Goal: Task Accomplishment & Management: Complete application form

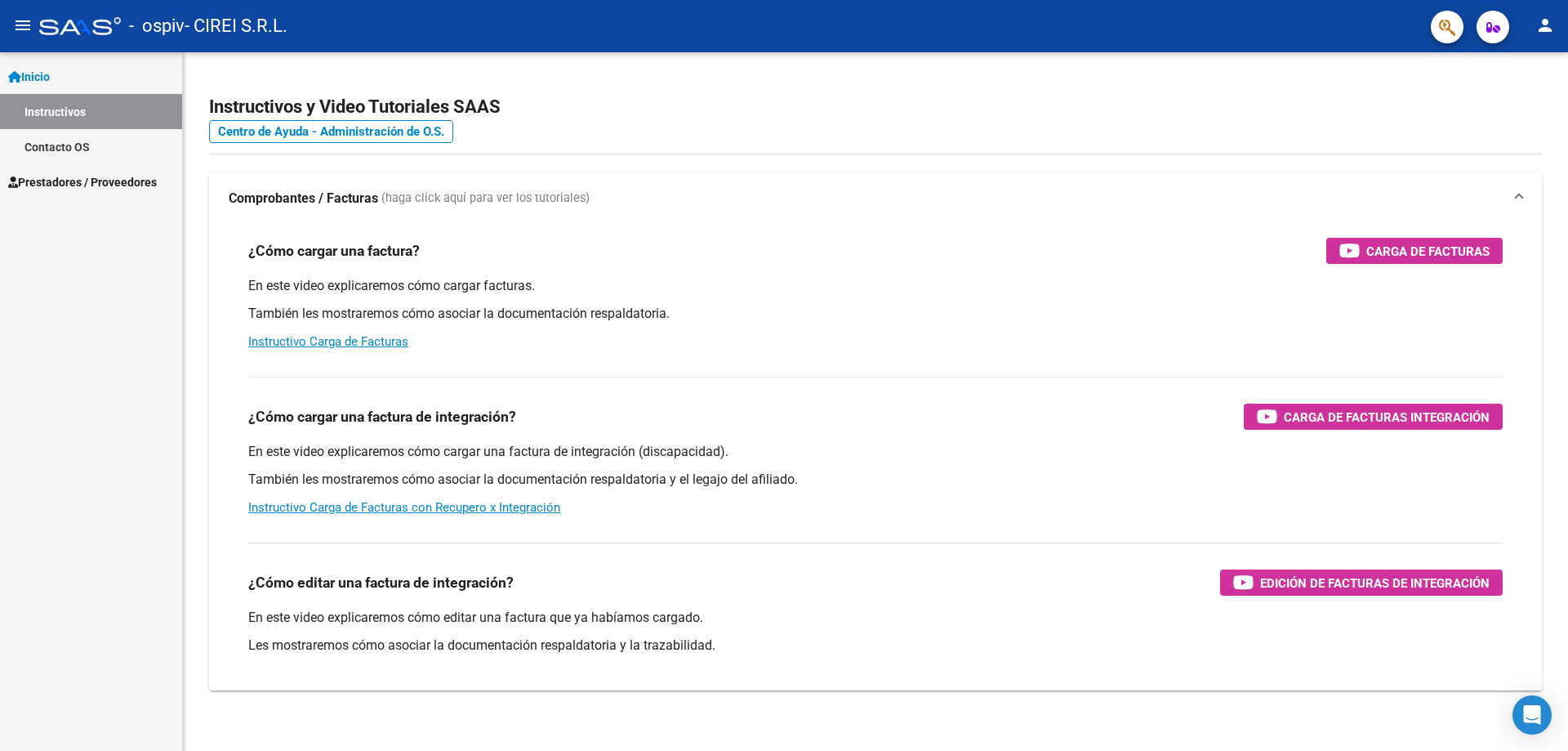
click at [116, 177] on span "Prestadores / Proveedores" at bounding box center [82, 182] width 149 height 18
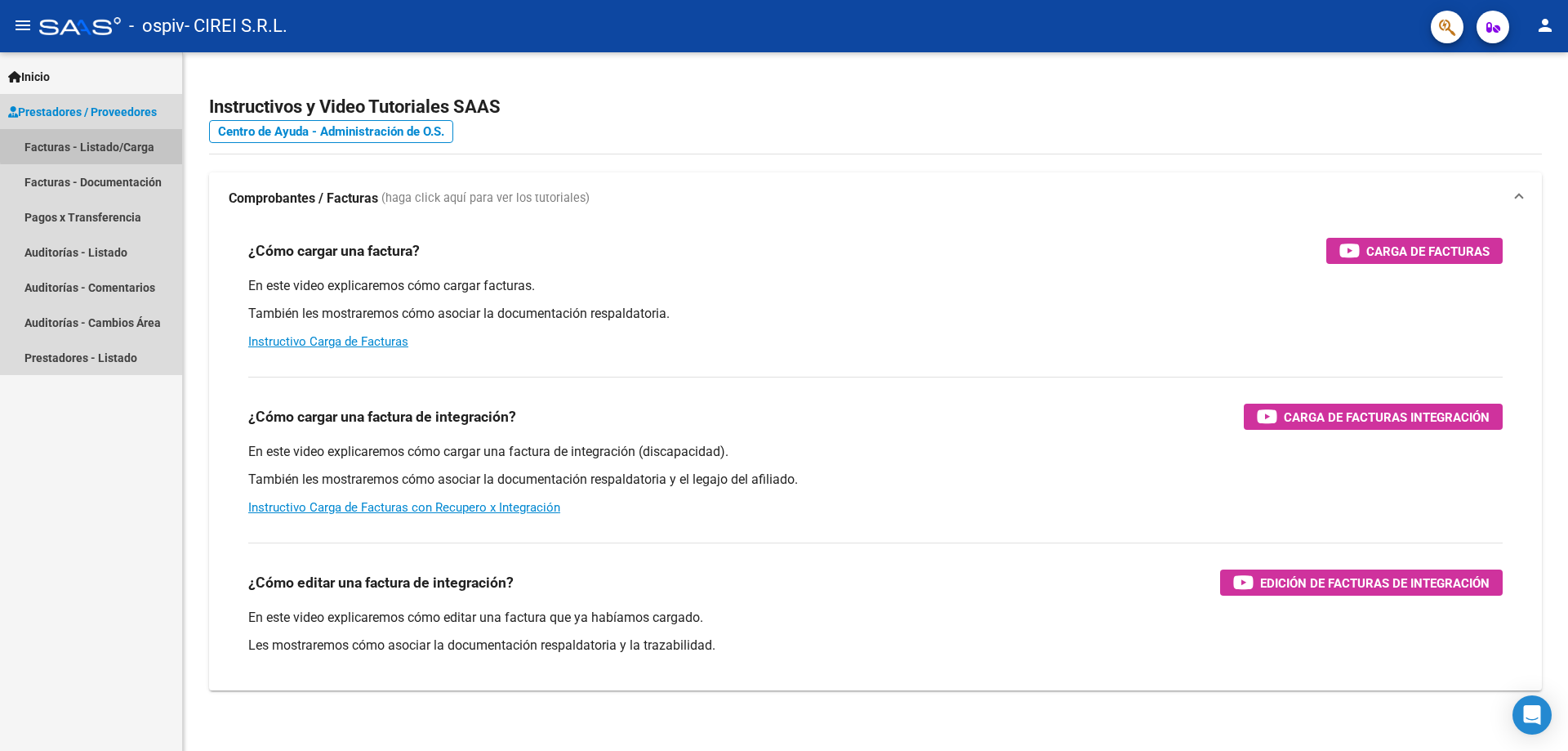
click at [125, 143] on link "Facturas - Listado/Carga" at bounding box center [90, 147] width 182 height 35
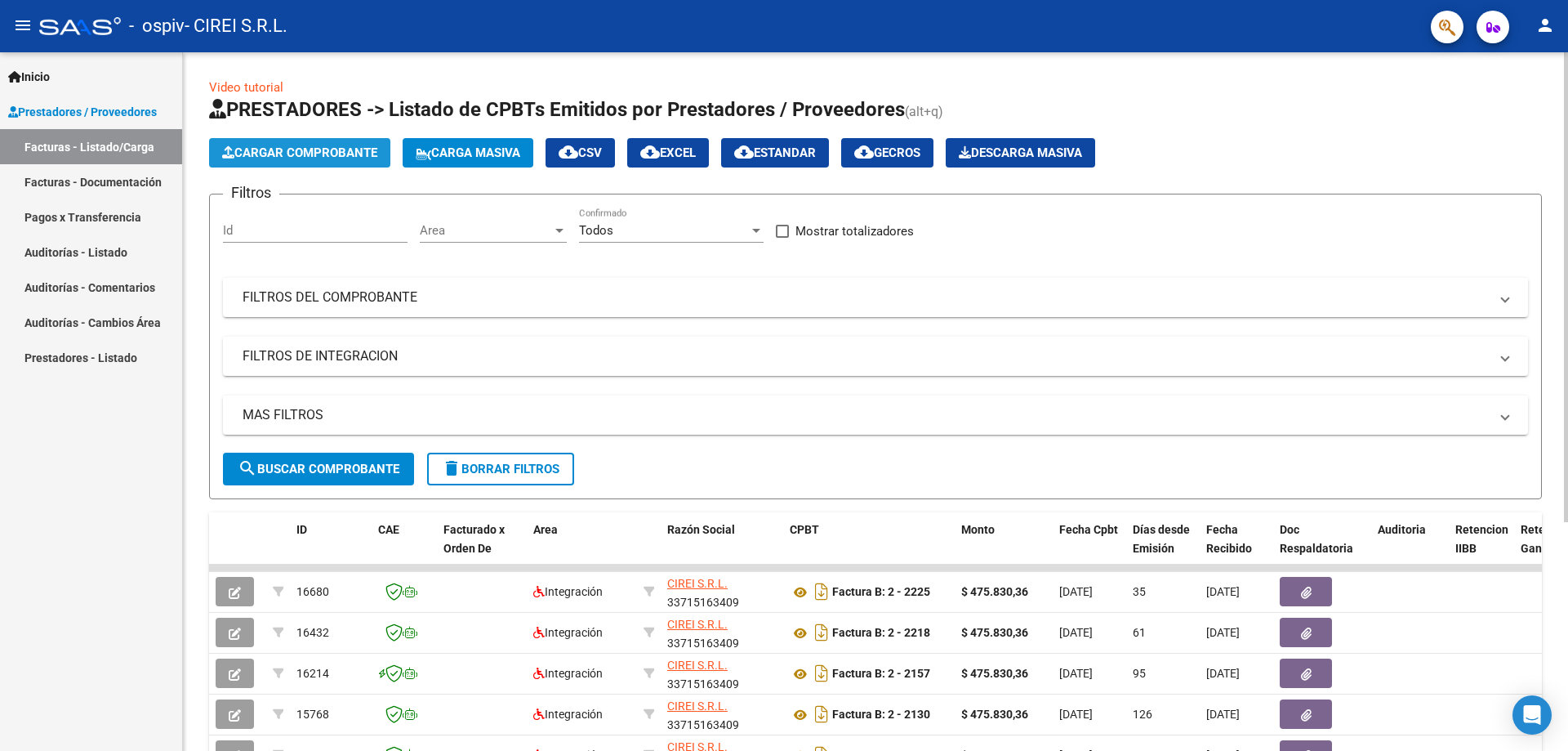
click at [272, 153] on span "Cargar Comprobante" at bounding box center [300, 153] width 155 height 15
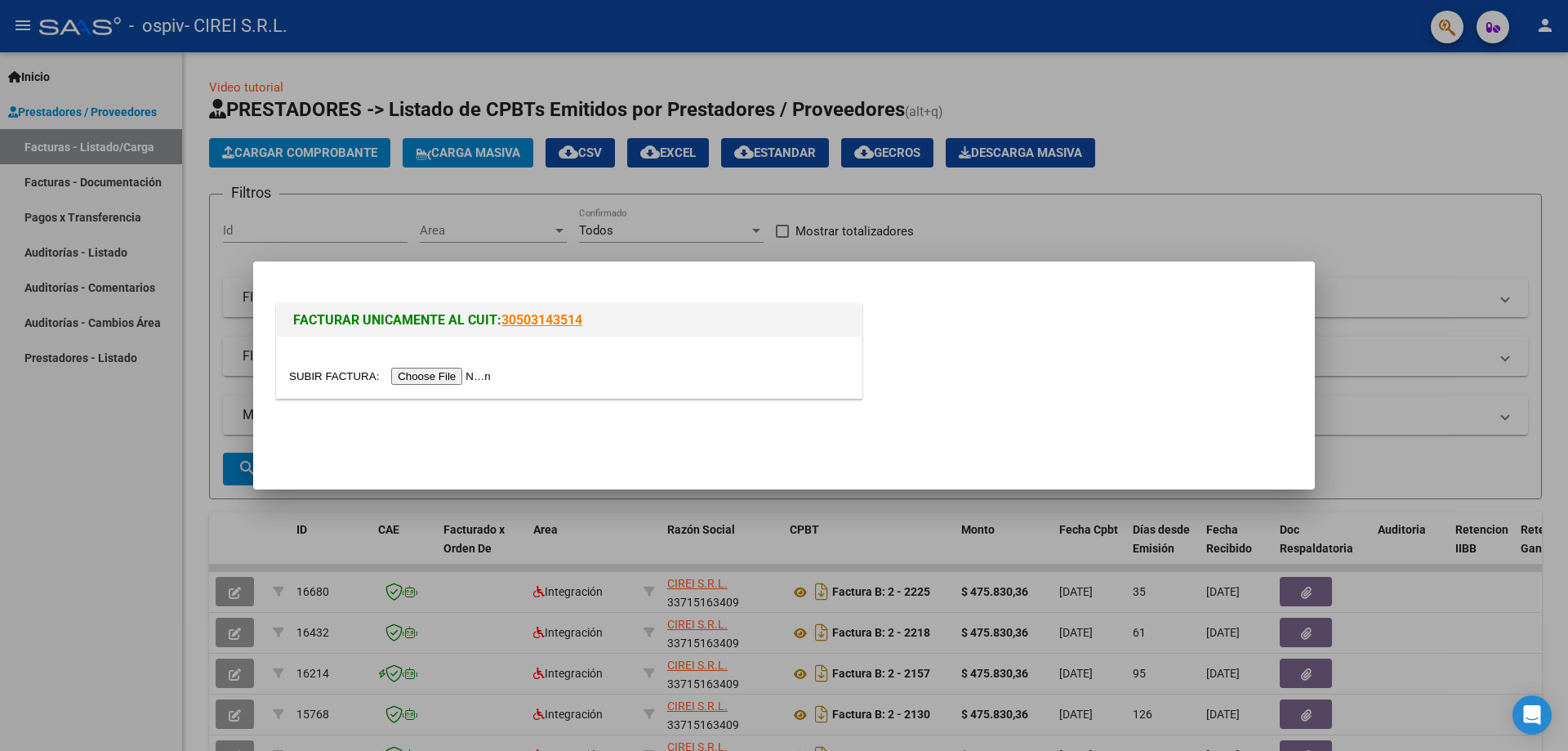
click at [439, 380] on input "file" at bounding box center [392, 376] width 207 height 17
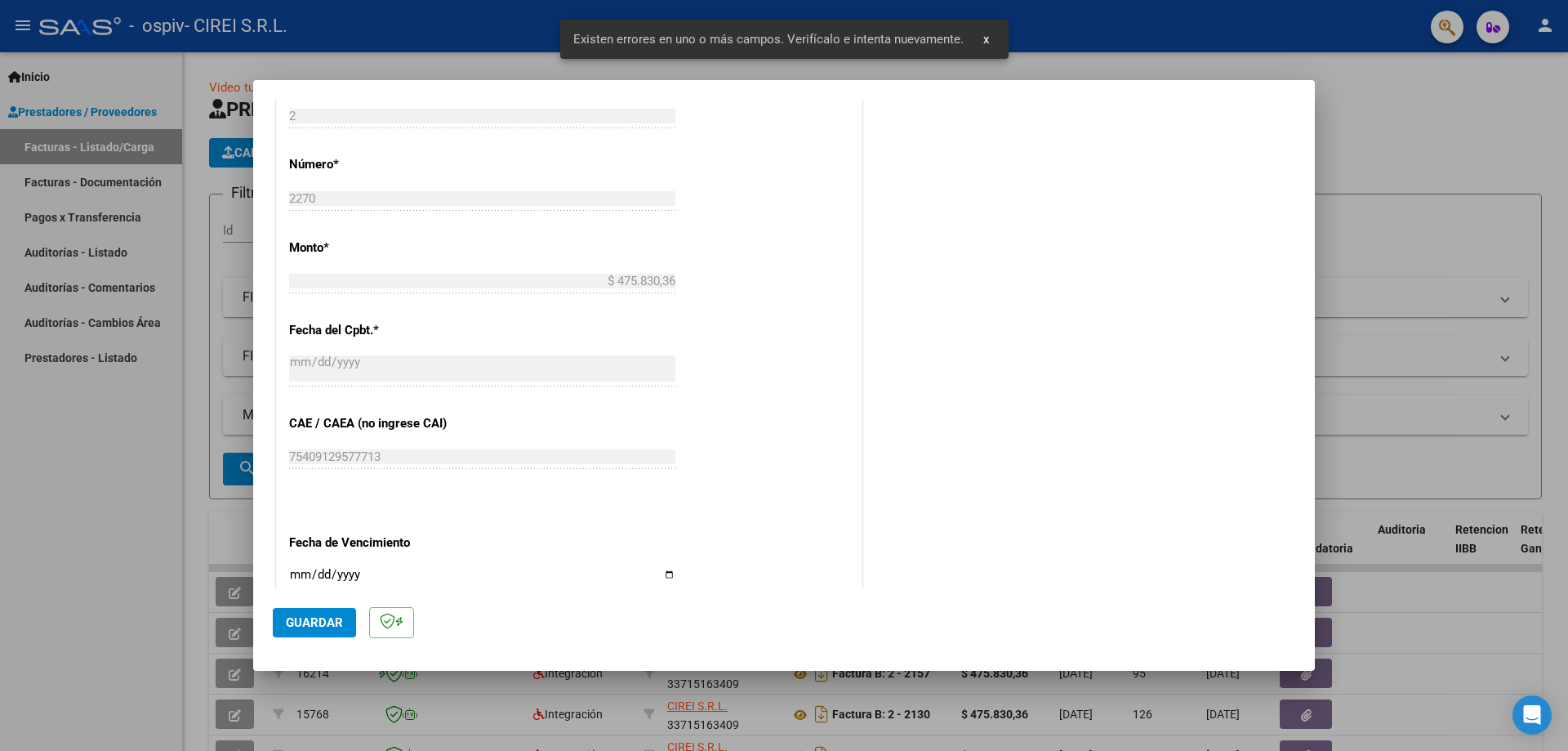
scroll to position [376, 0]
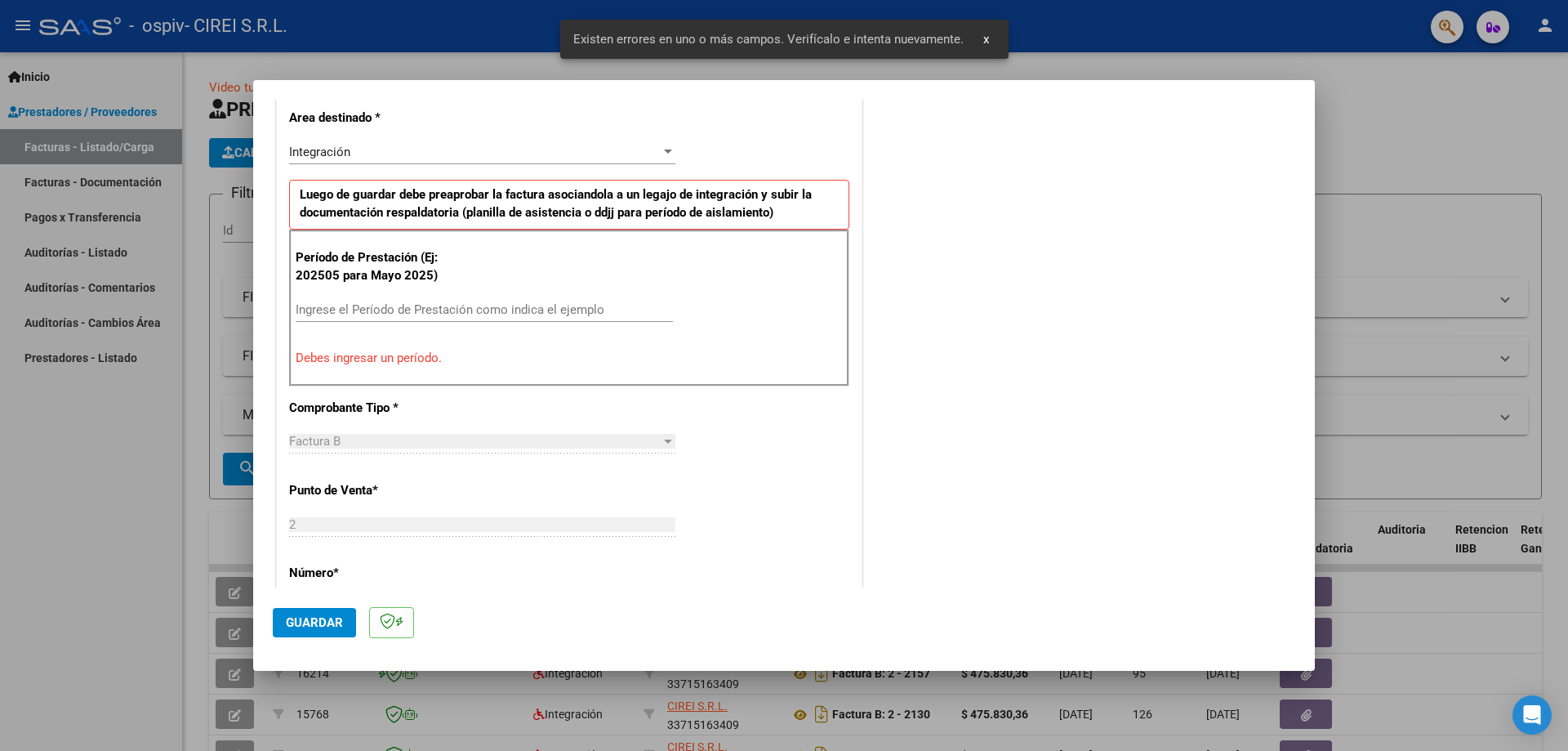
click at [451, 310] on input "Ingrese el Período de Prestación como indica el ejemplo" at bounding box center [485, 309] width 378 height 15
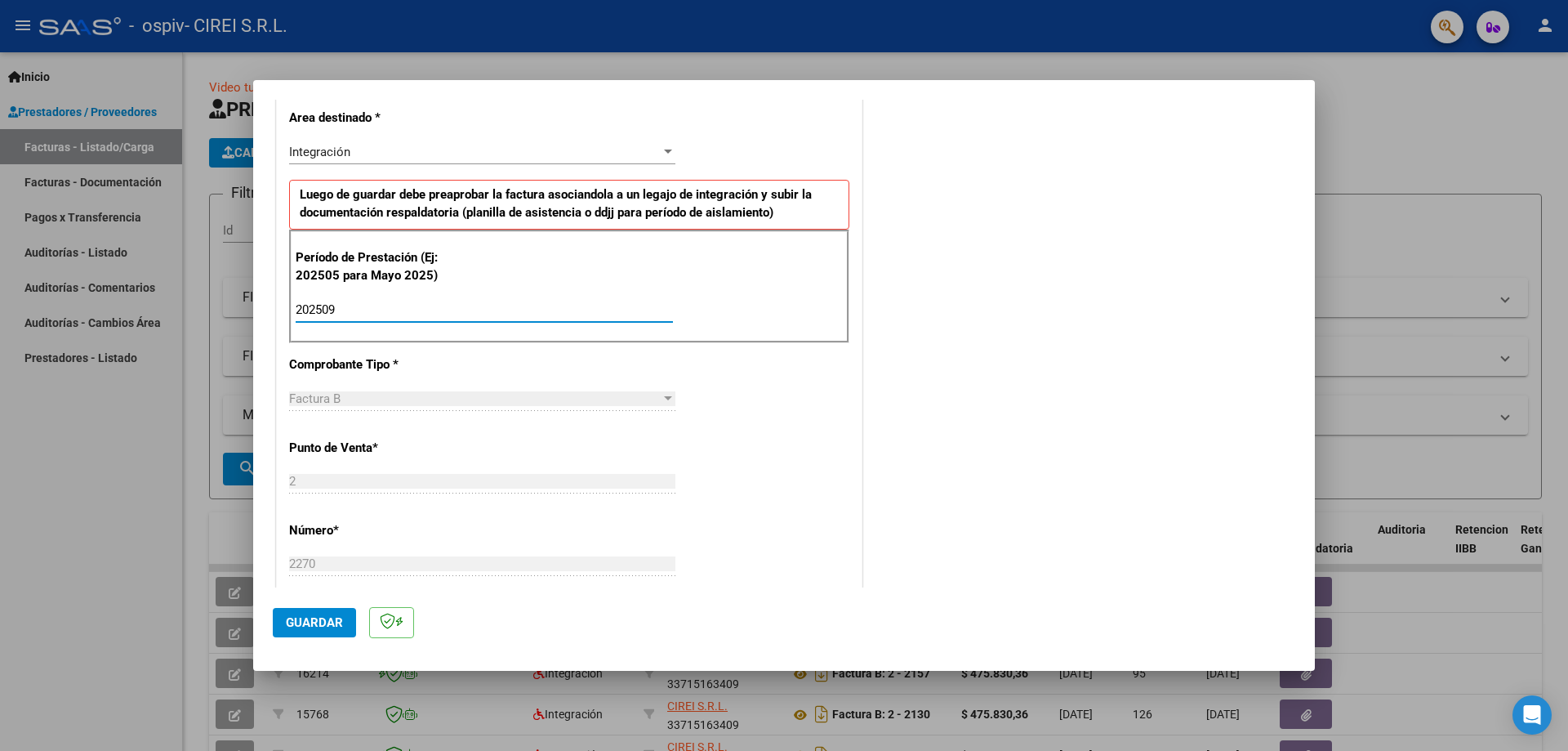
type input "202509"
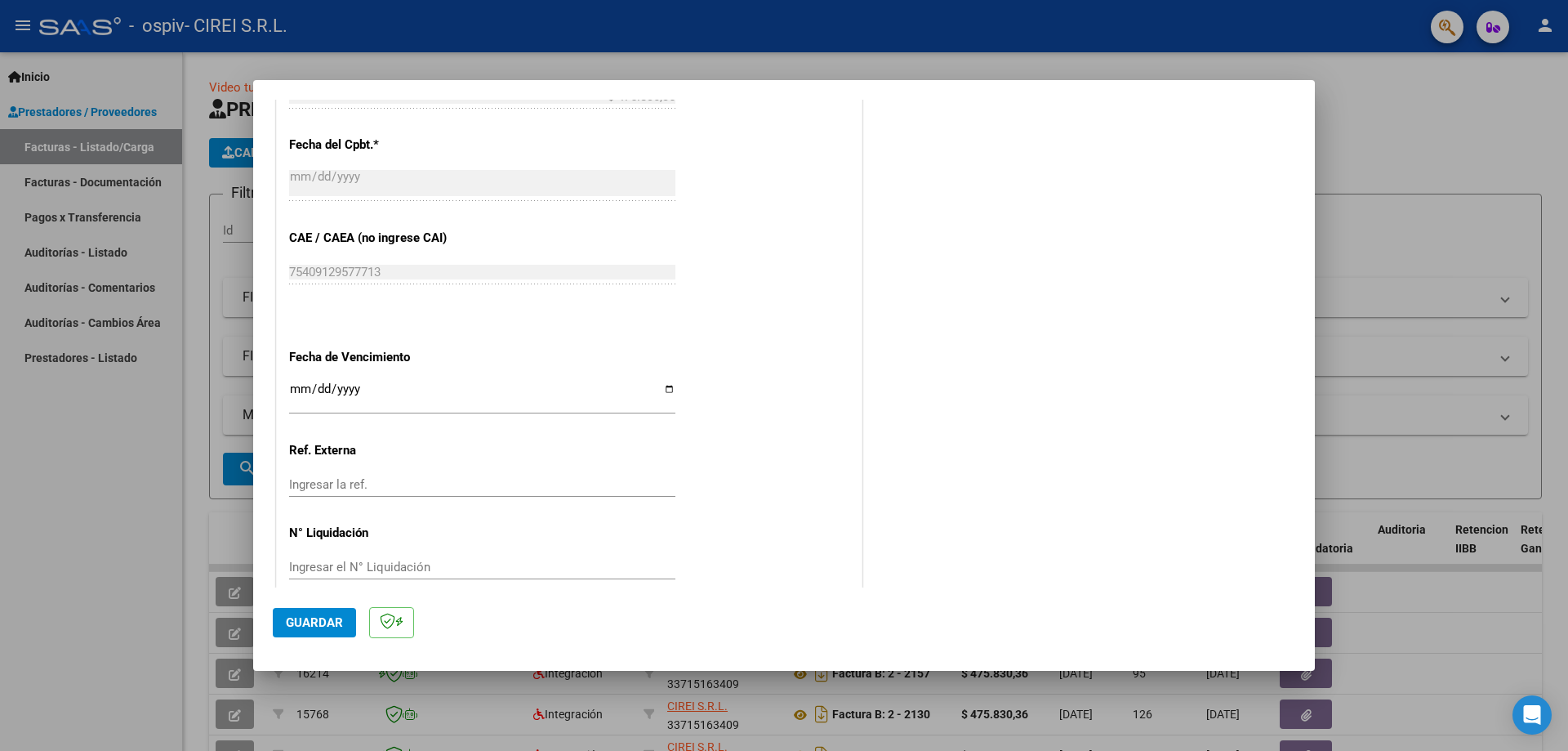
scroll to position [951, 0]
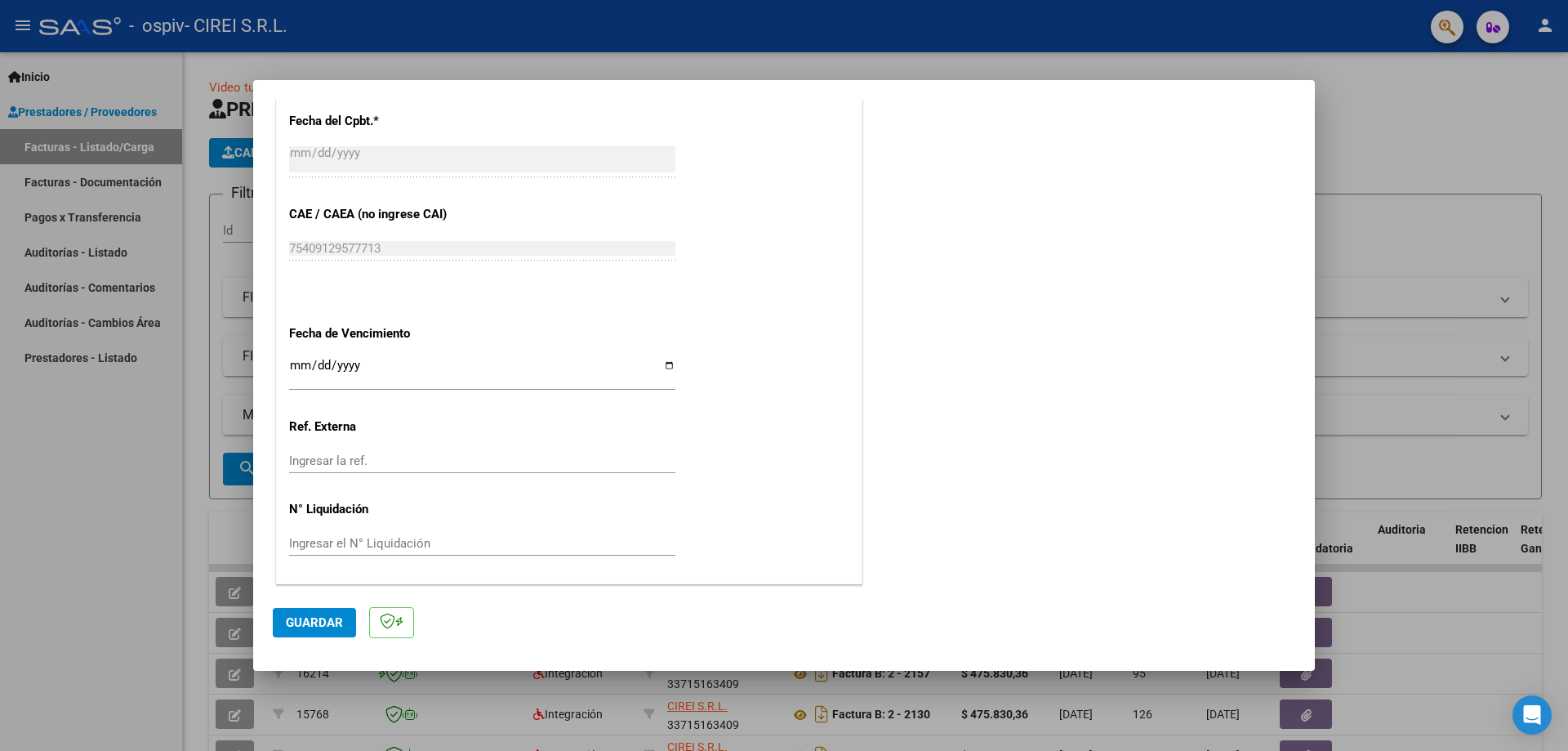
click at [661, 364] on input "Ingresar la fecha" at bounding box center [482, 372] width 387 height 27
type input "[DATE]"
click at [332, 620] on span "Guardar" at bounding box center [315, 622] width 57 height 15
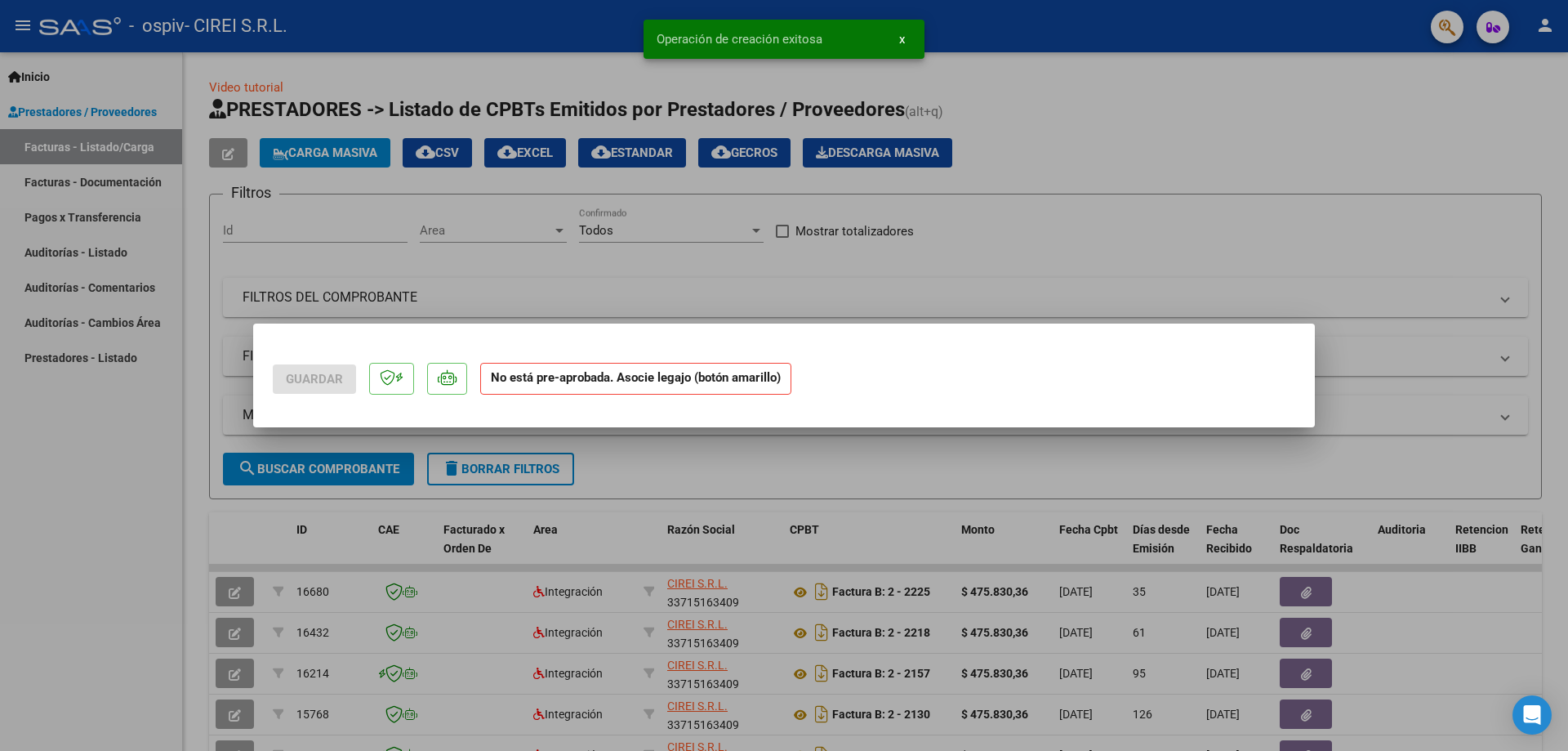
scroll to position [0, 0]
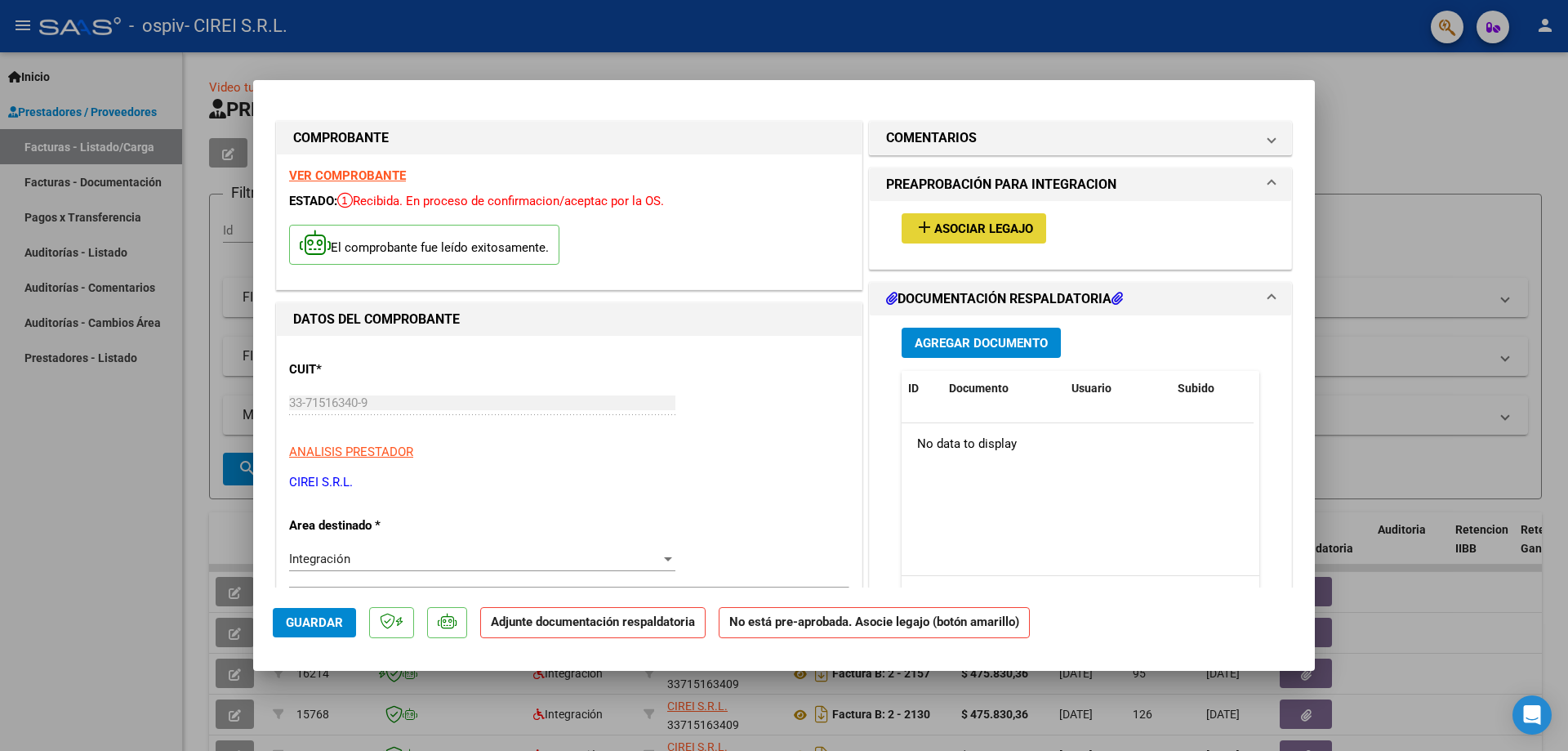
click at [935, 227] on span "Asociar Legajo" at bounding box center [984, 228] width 98 height 15
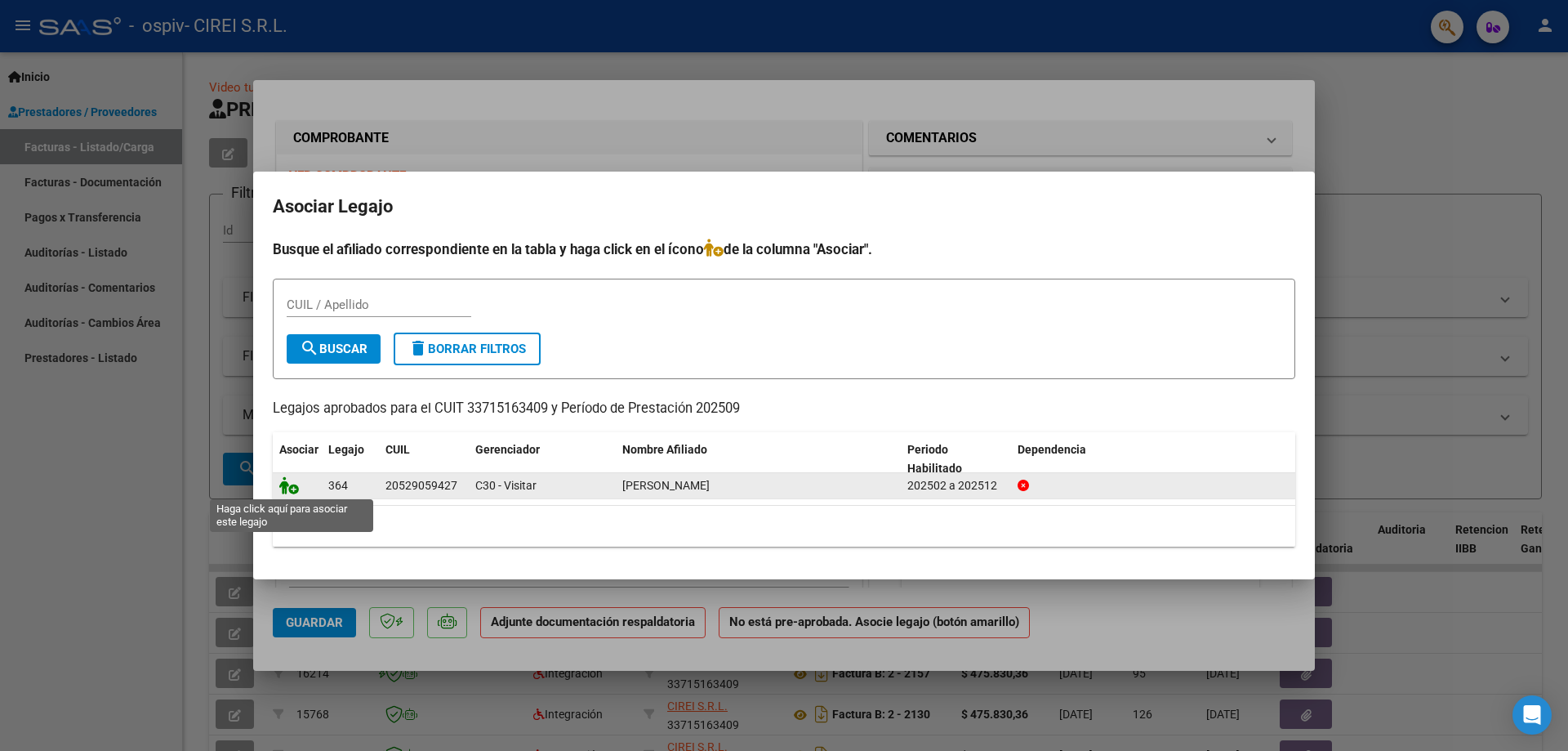
click at [296, 489] on icon at bounding box center [289, 485] width 20 height 18
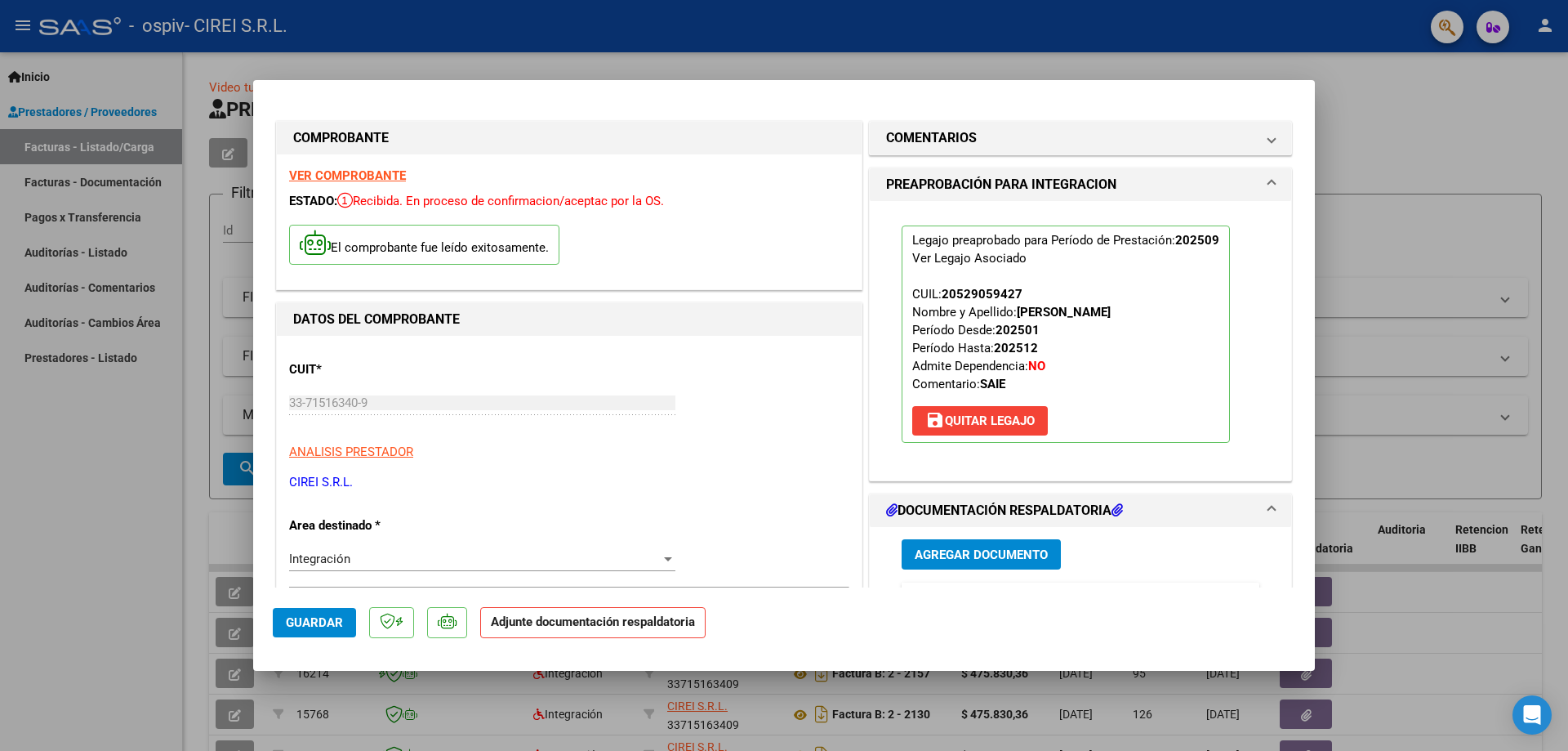
click at [953, 557] on span "Agregar Documento" at bounding box center [981, 554] width 133 height 15
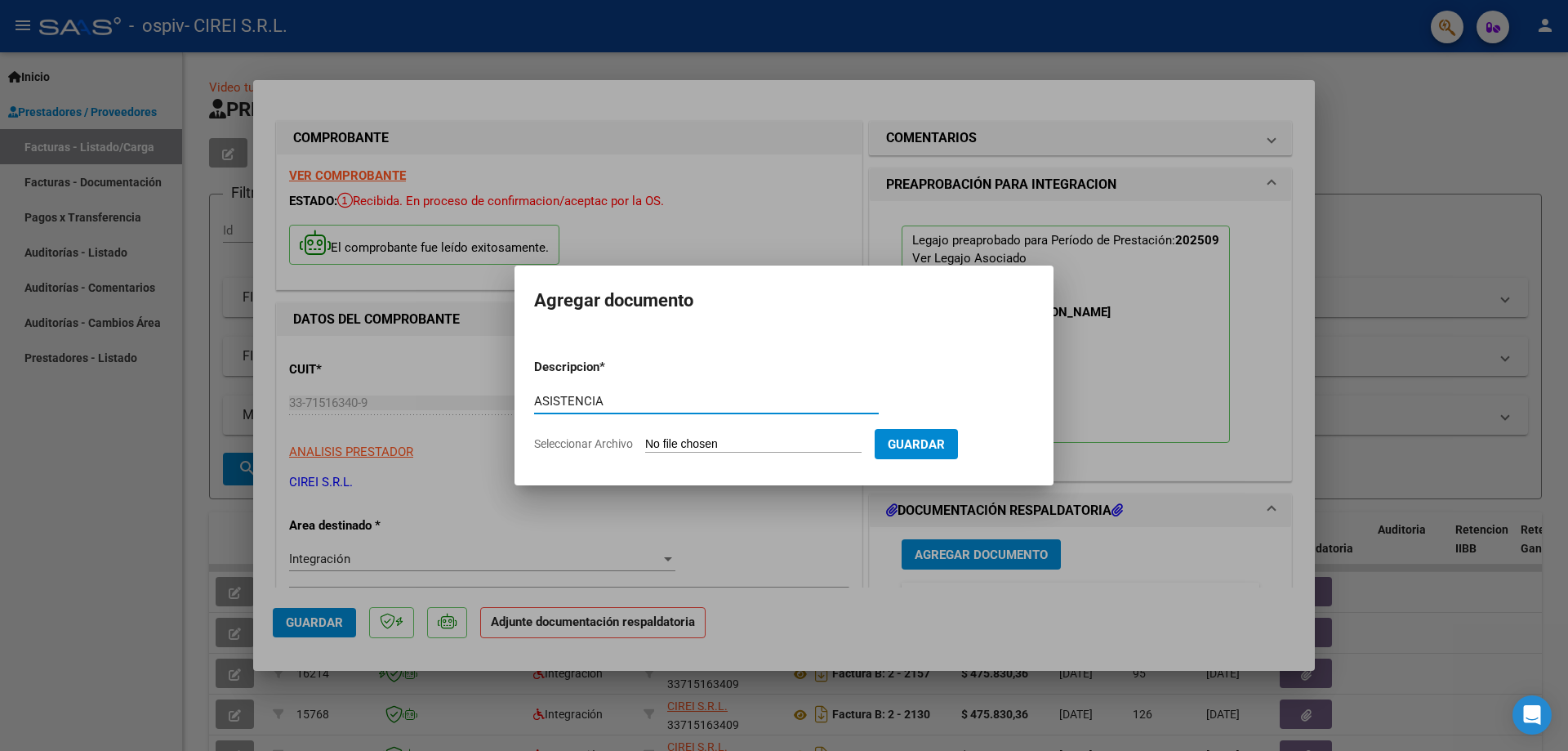
type input "ASISTENCIA"
click at [758, 447] on input "Seleccionar Archivo" at bounding box center [754, 445] width 216 height 16
type input "C:\fakepath\asistencia [PERSON_NAME] septiembre .pdf"
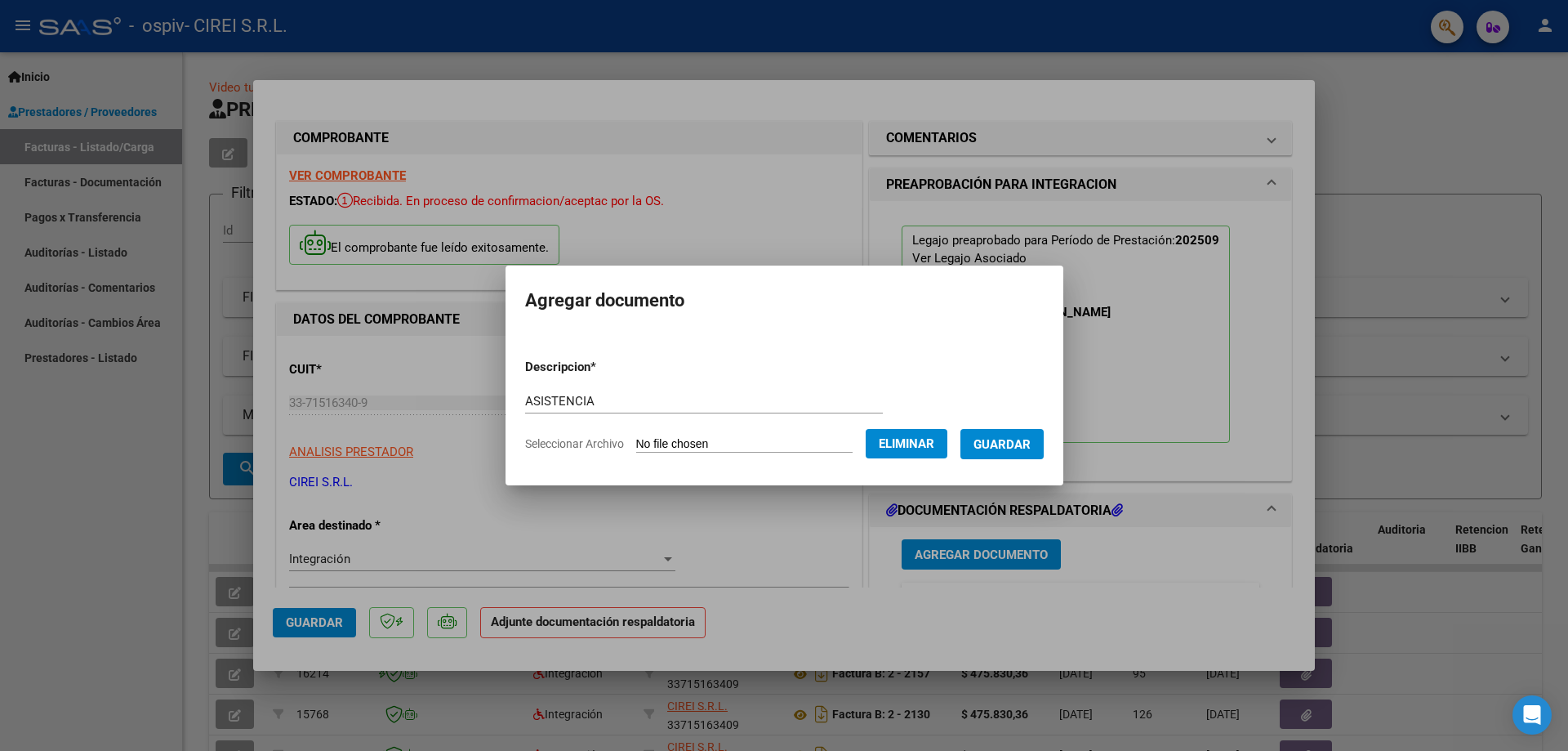
click at [1024, 447] on span "Guardar" at bounding box center [1002, 444] width 57 height 15
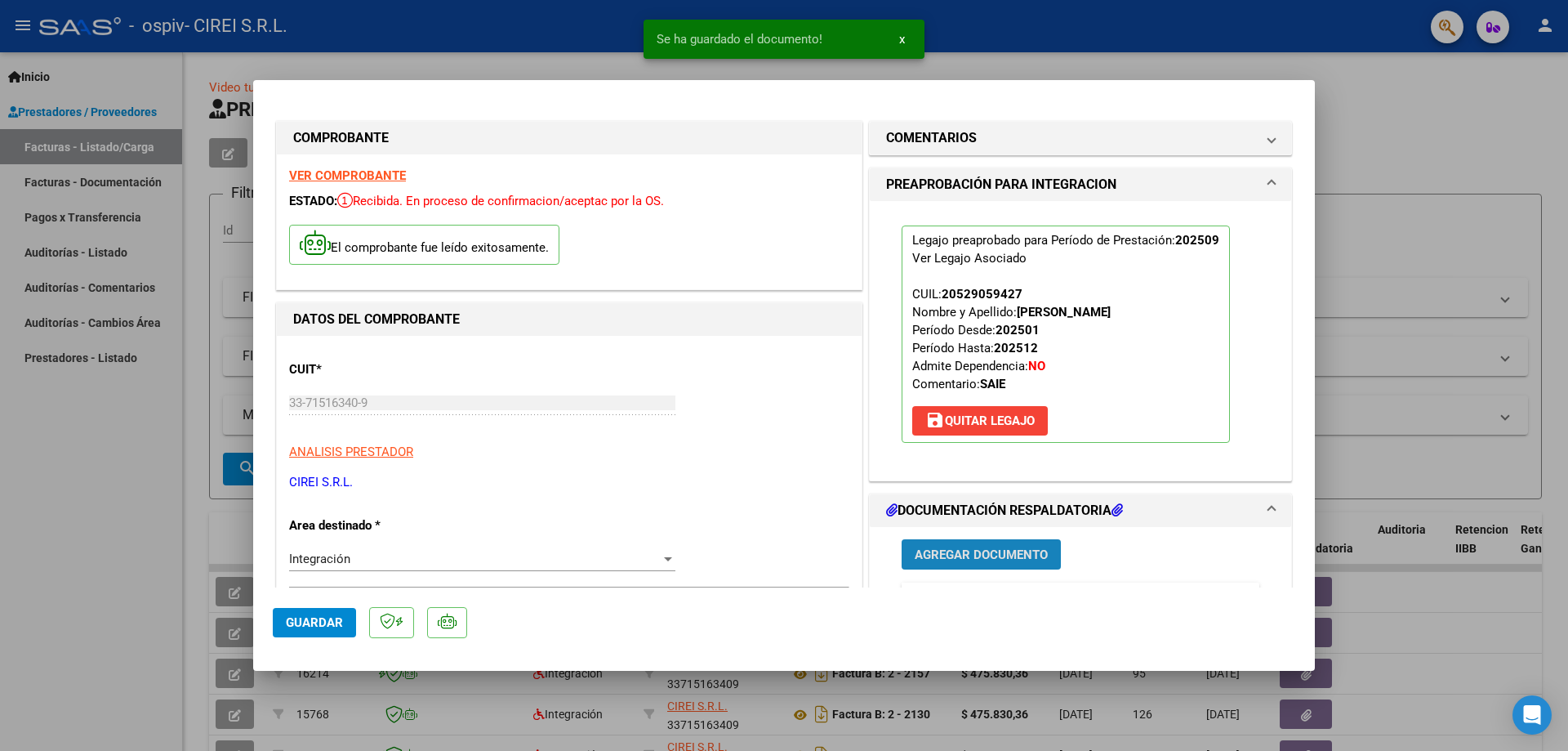
click at [974, 556] on span "Agregar Documento" at bounding box center [981, 554] width 133 height 15
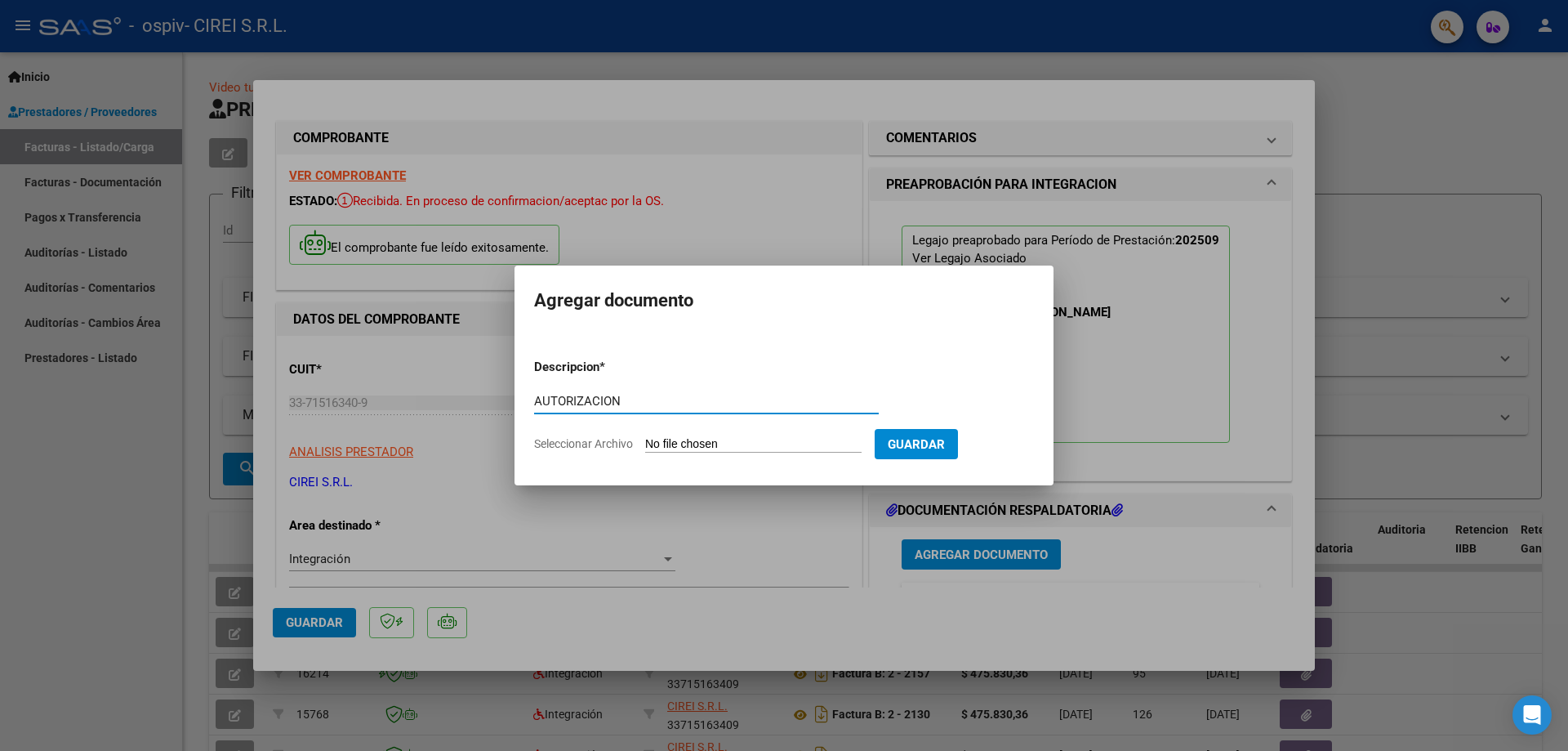
type input "AUTORIZACION"
click at [751, 445] on input "Seleccionar Archivo" at bounding box center [754, 445] width 216 height 16
type input "C:\fakepath\[PERSON_NAME] 2025 (1).pdf"
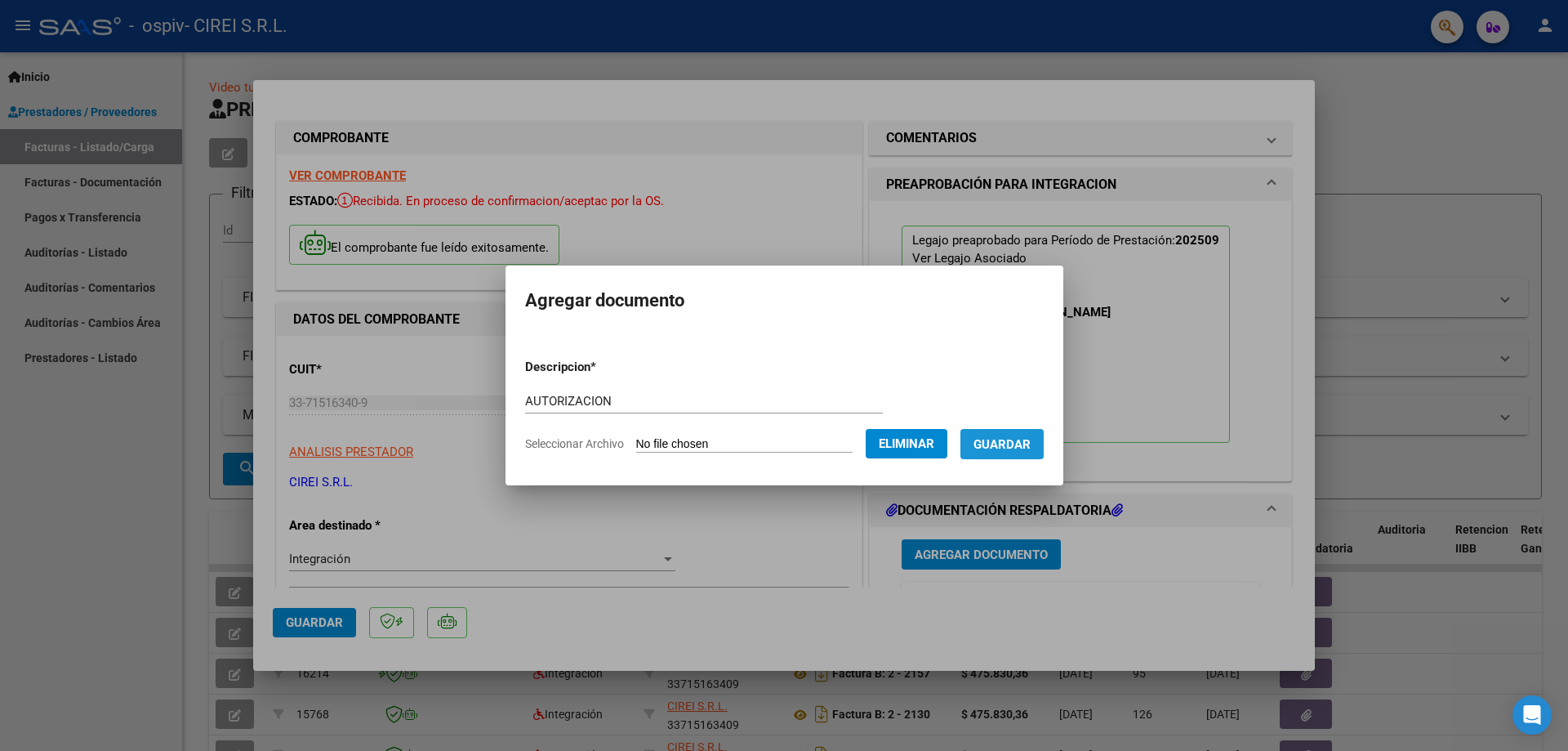
click at [1031, 446] on span "Guardar" at bounding box center [1002, 444] width 57 height 15
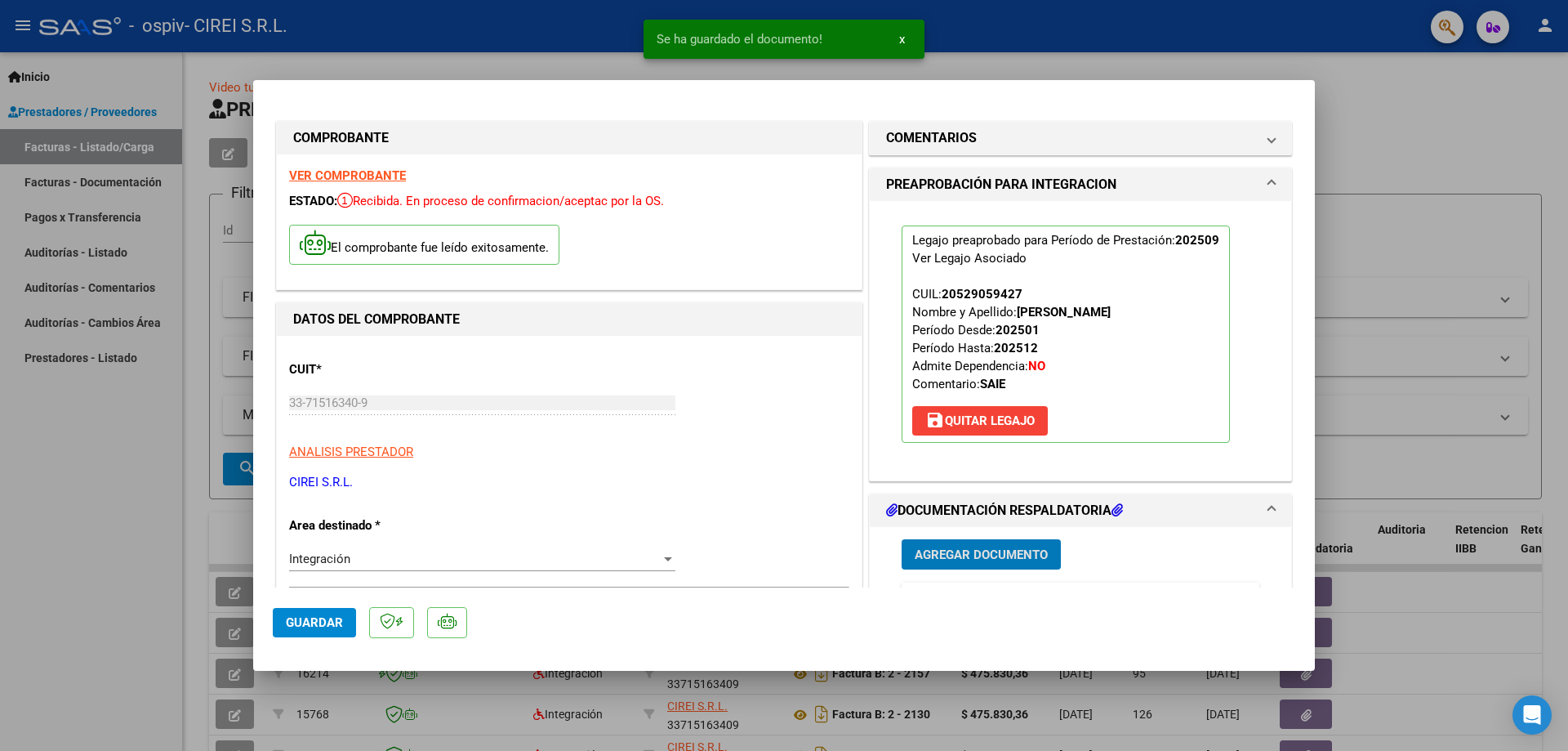
click at [323, 629] on span "Guardar" at bounding box center [315, 622] width 57 height 15
click at [115, 405] on div at bounding box center [784, 375] width 1568 height 751
type input "$ 0,00"
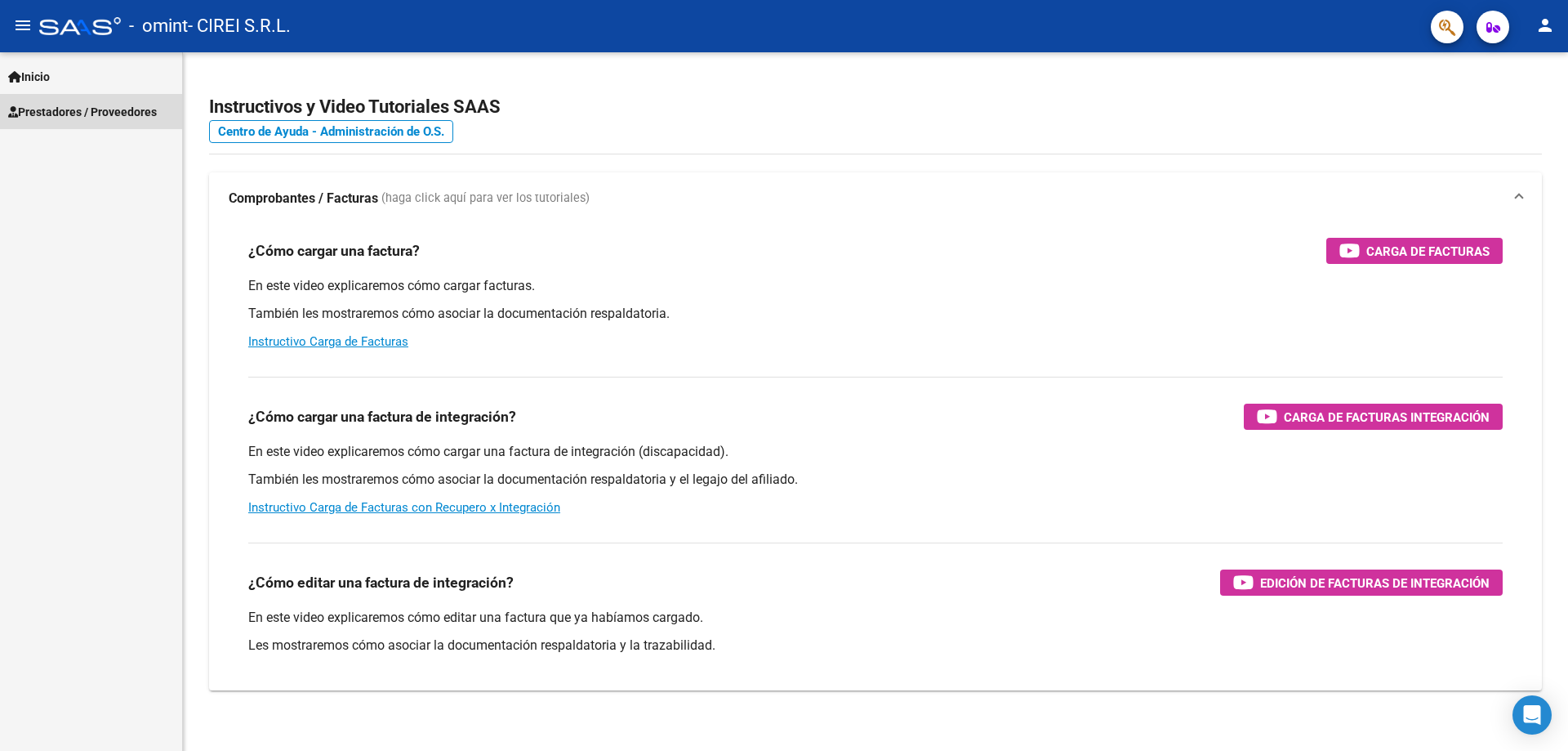
click at [91, 105] on span "Prestadores / Proveedores" at bounding box center [82, 112] width 149 height 18
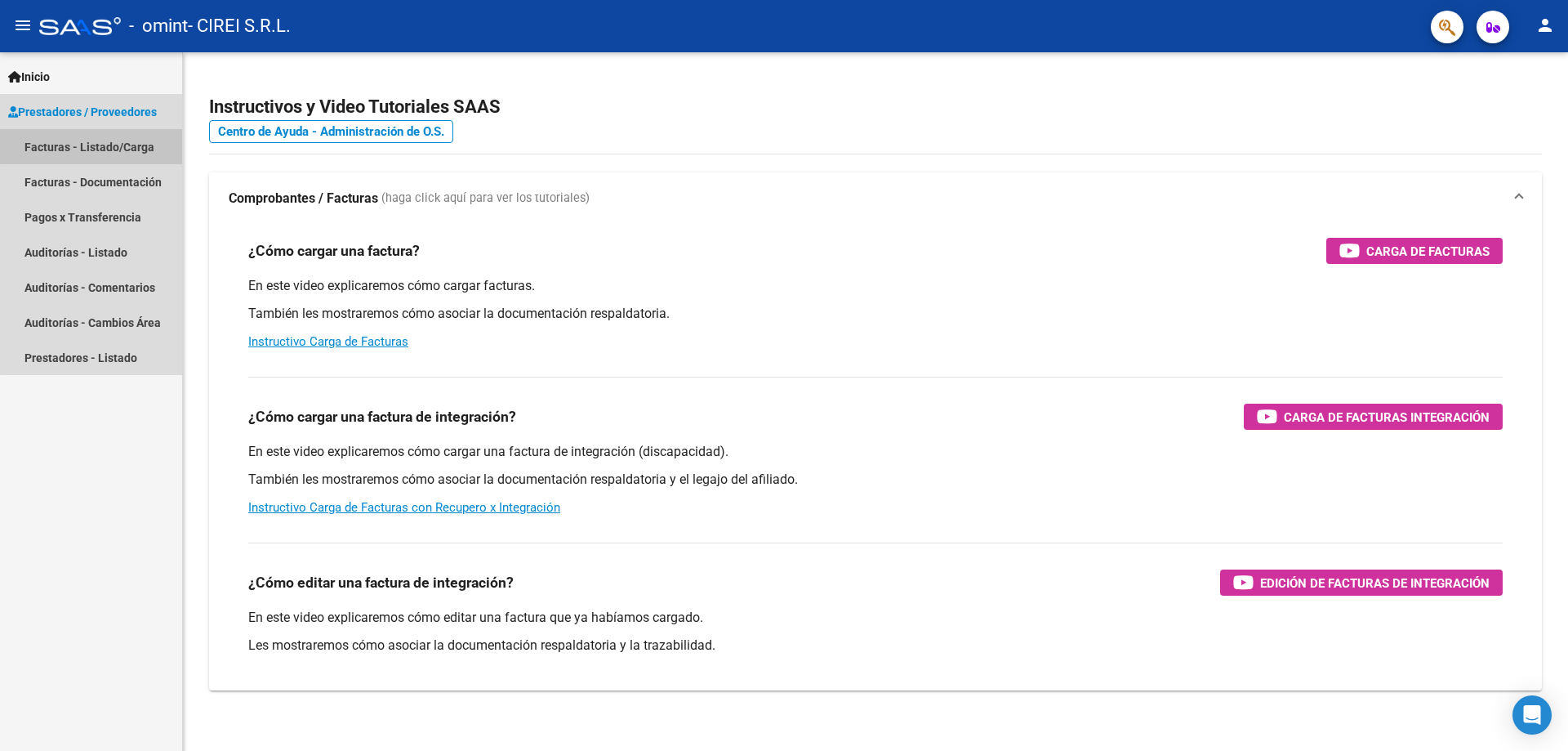
click at [99, 145] on link "Facturas - Listado/Carga" at bounding box center [90, 147] width 182 height 35
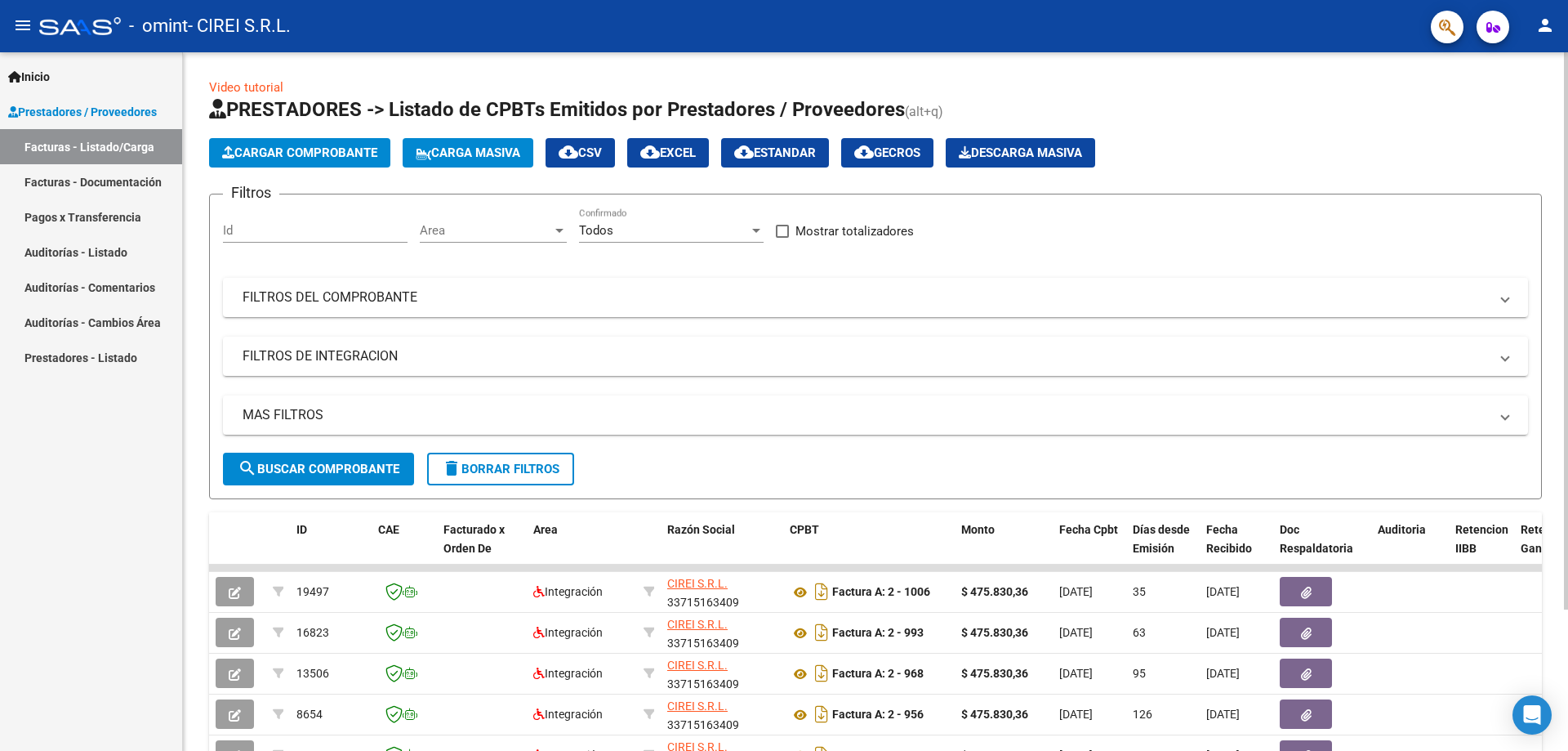
click at [262, 155] on span "Cargar Comprobante" at bounding box center [300, 153] width 155 height 15
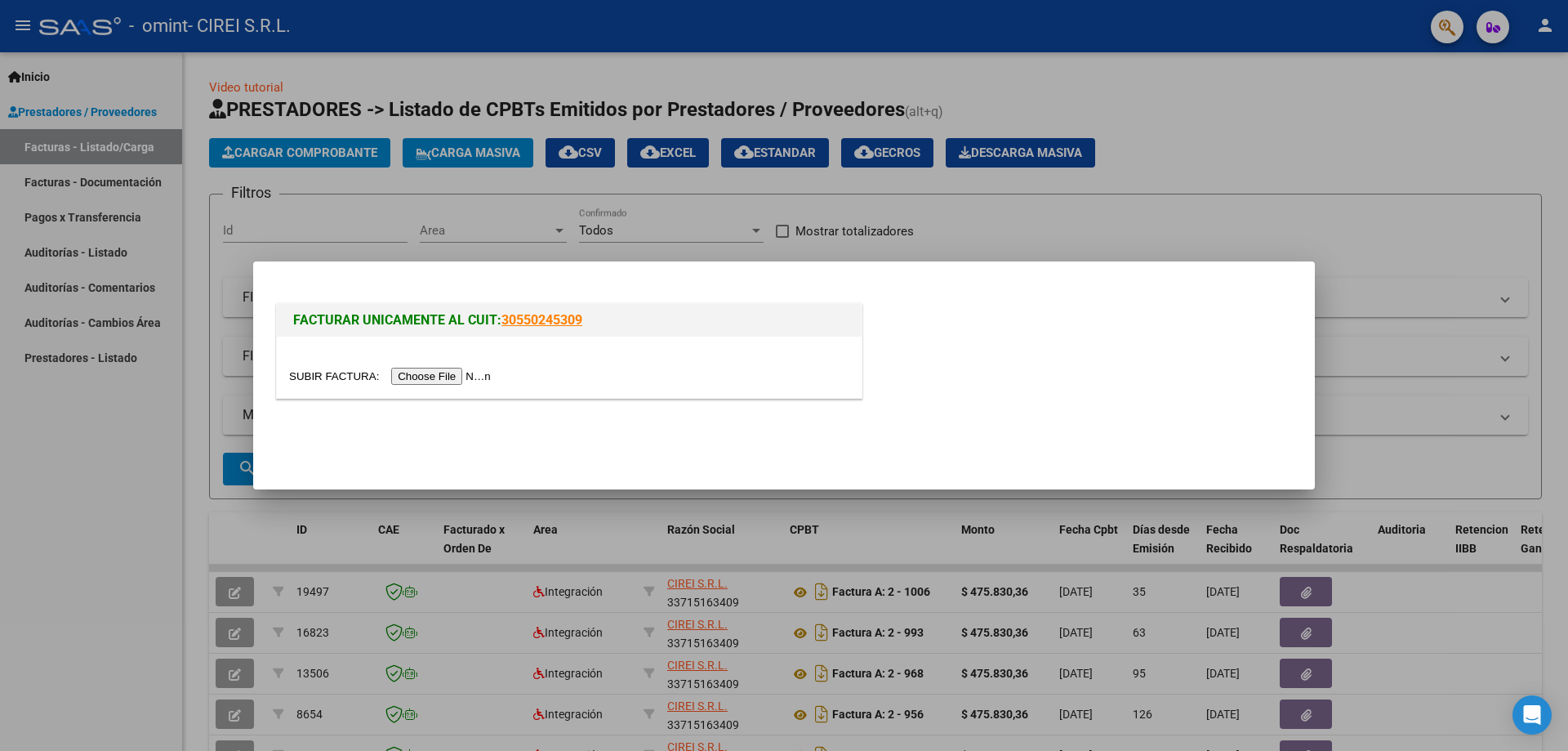
click at [448, 378] on input "file" at bounding box center [392, 376] width 207 height 17
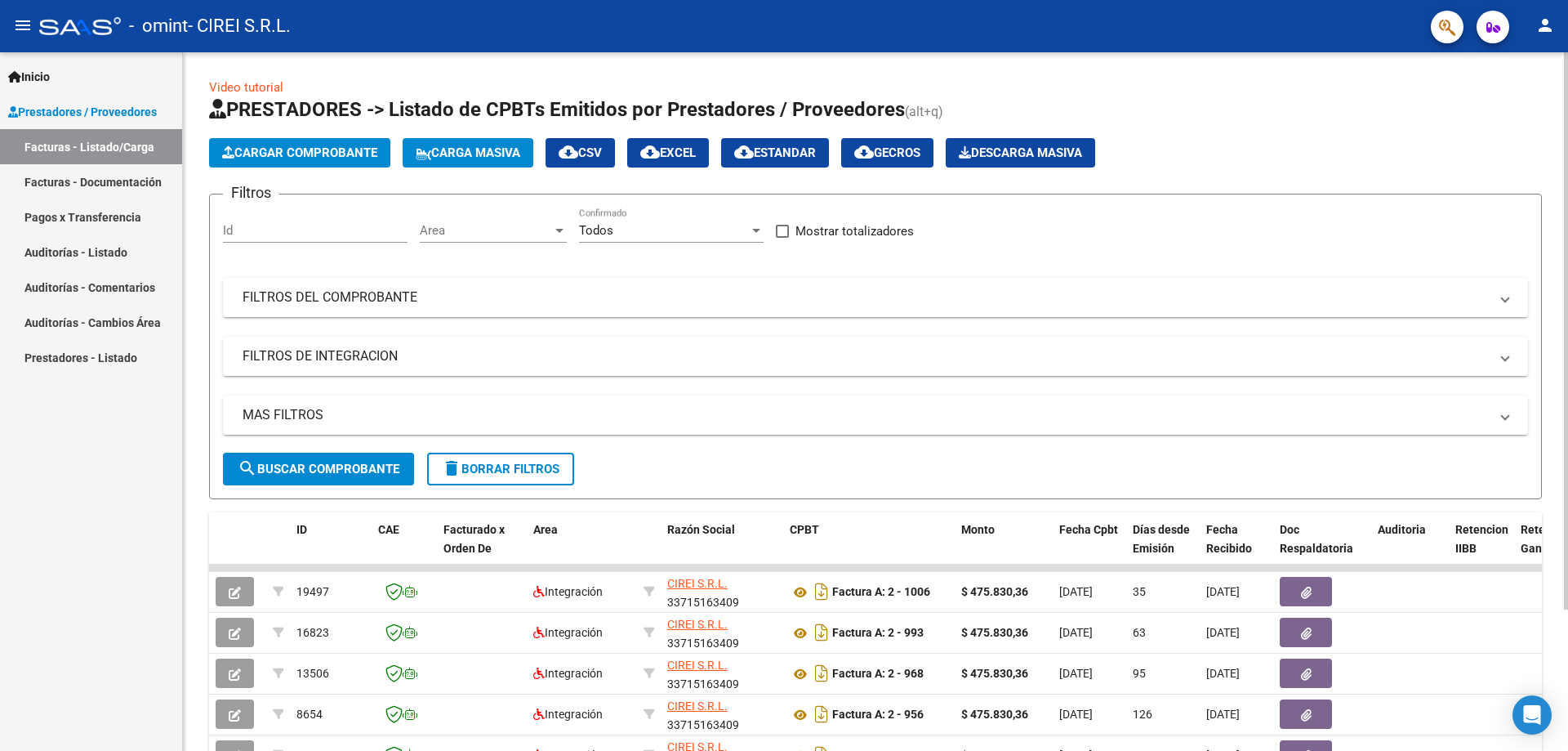
click at [304, 155] on span "Cargar Comprobante" at bounding box center [300, 153] width 155 height 15
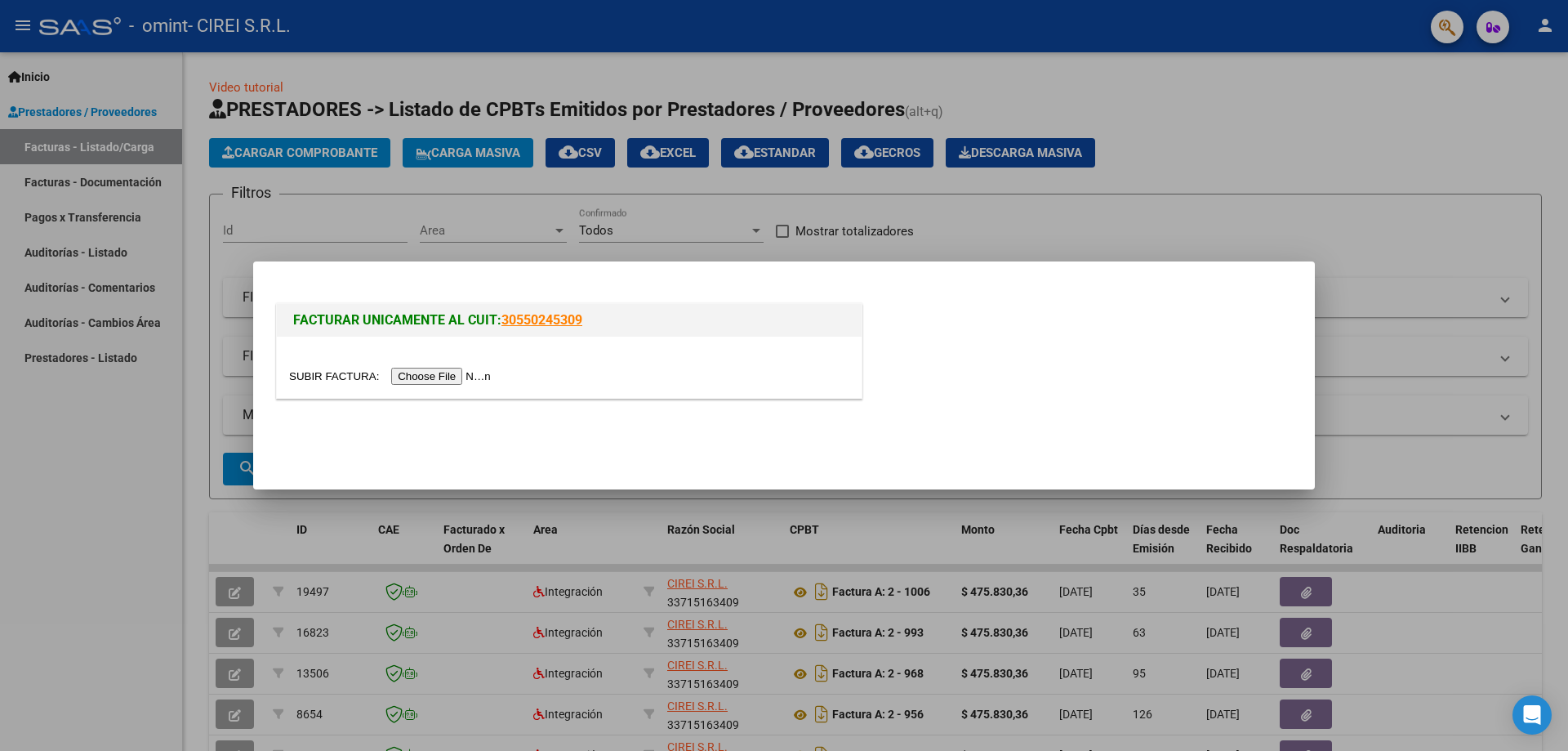
click at [446, 378] on input "file" at bounding box center [392, 376] width 207 height 17
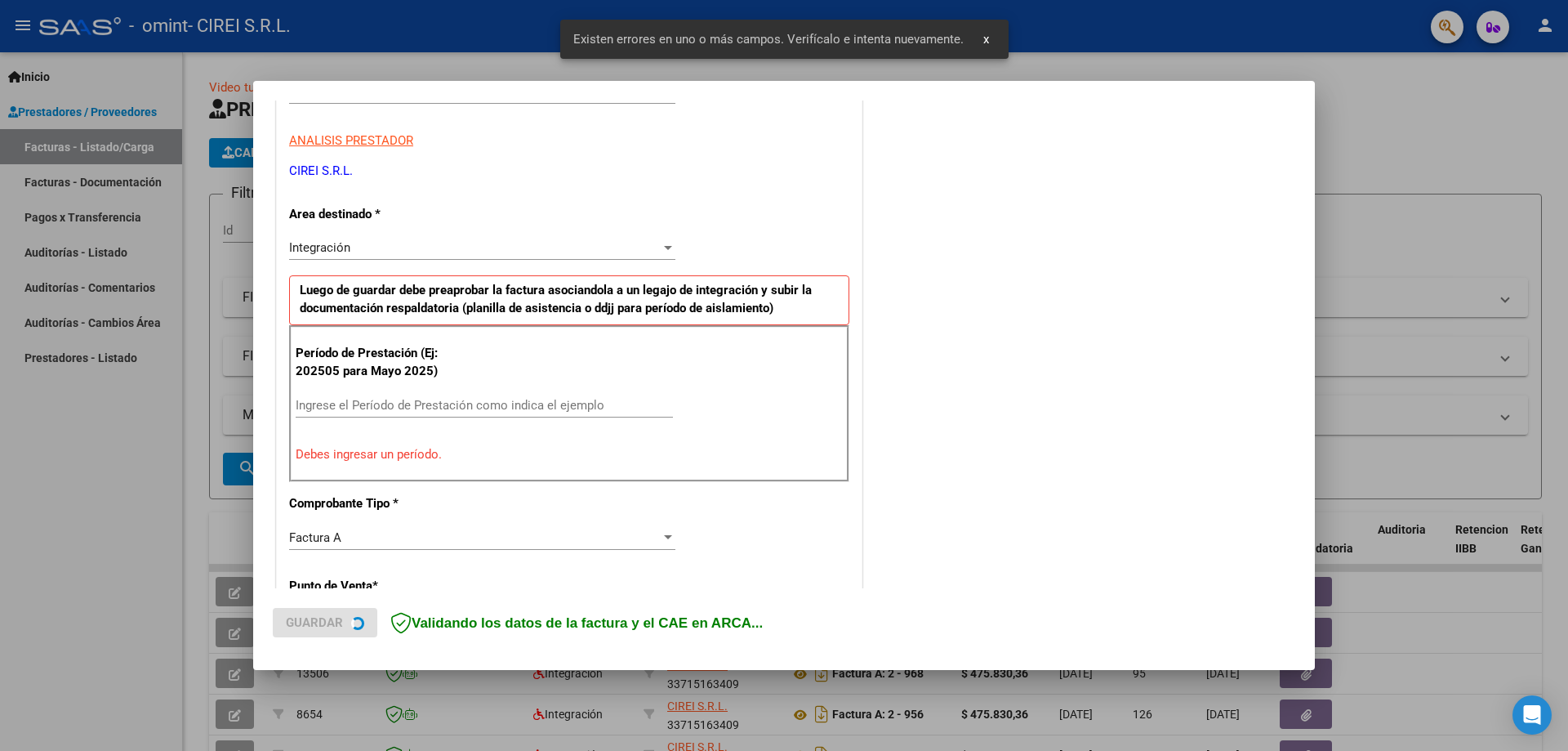
scroll to position [294, 0]
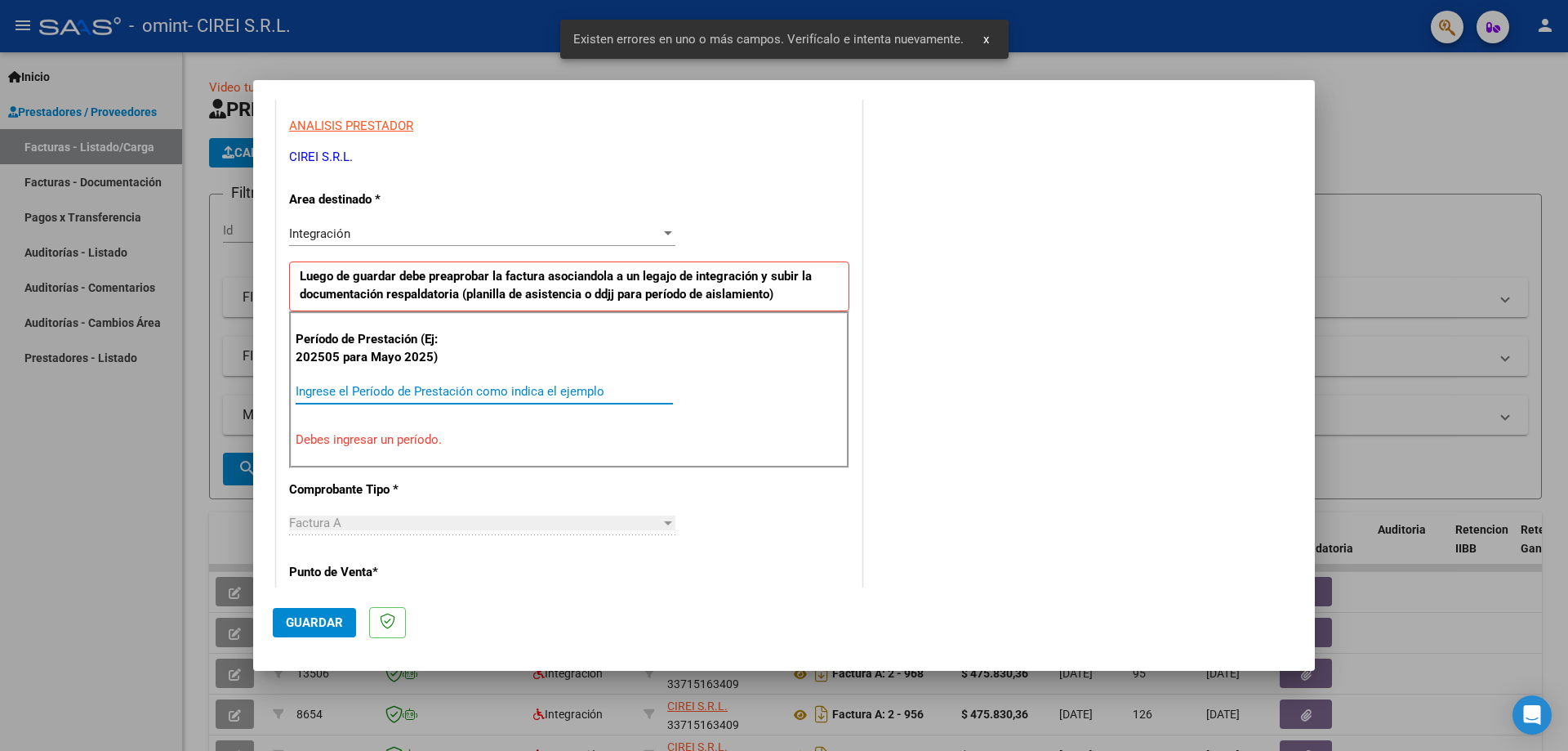
click at [404, 393] on input "Ingrese el Período de Prestación como indica el ejemplo" at bounding box center [485, 391] width 378 height 15
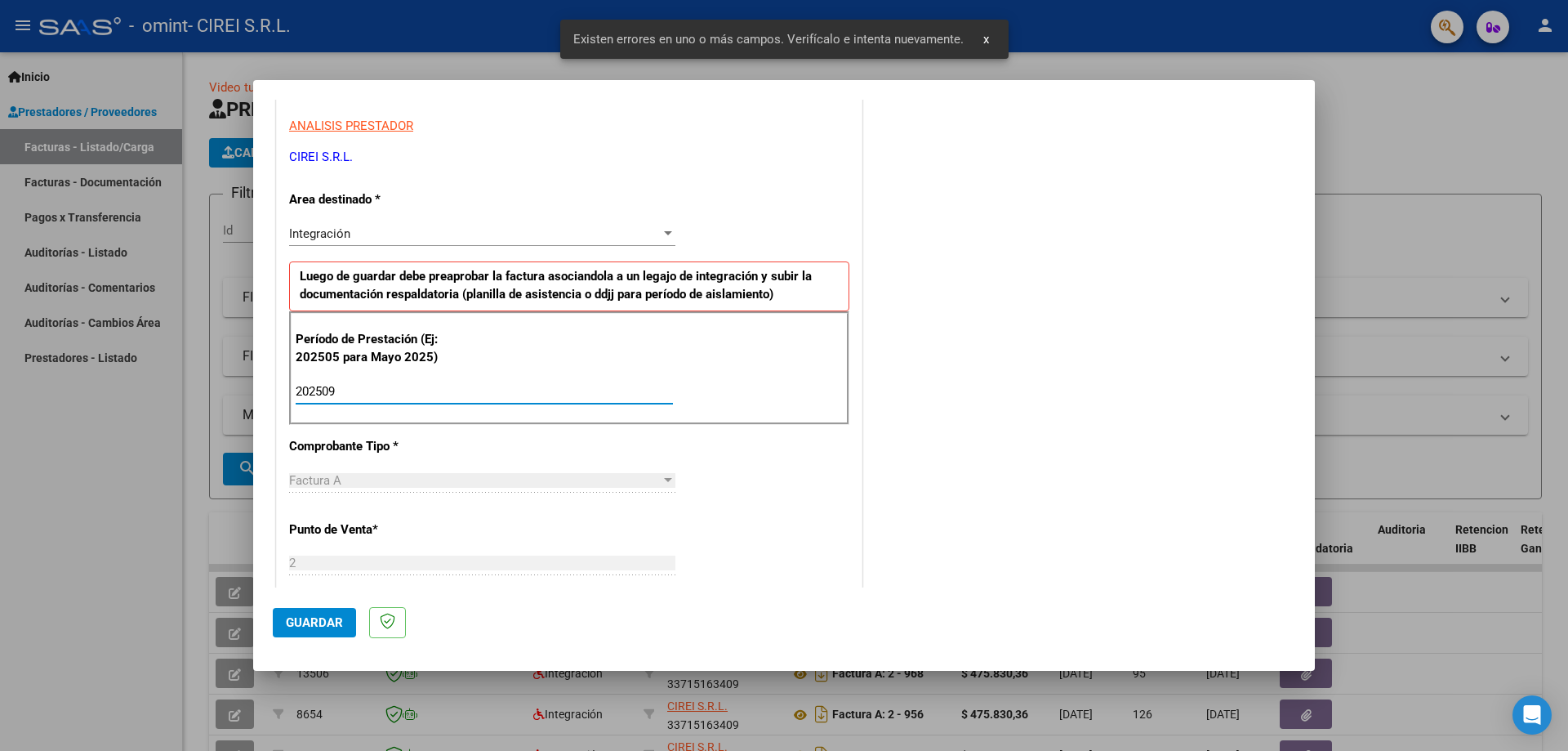
type input "202509"
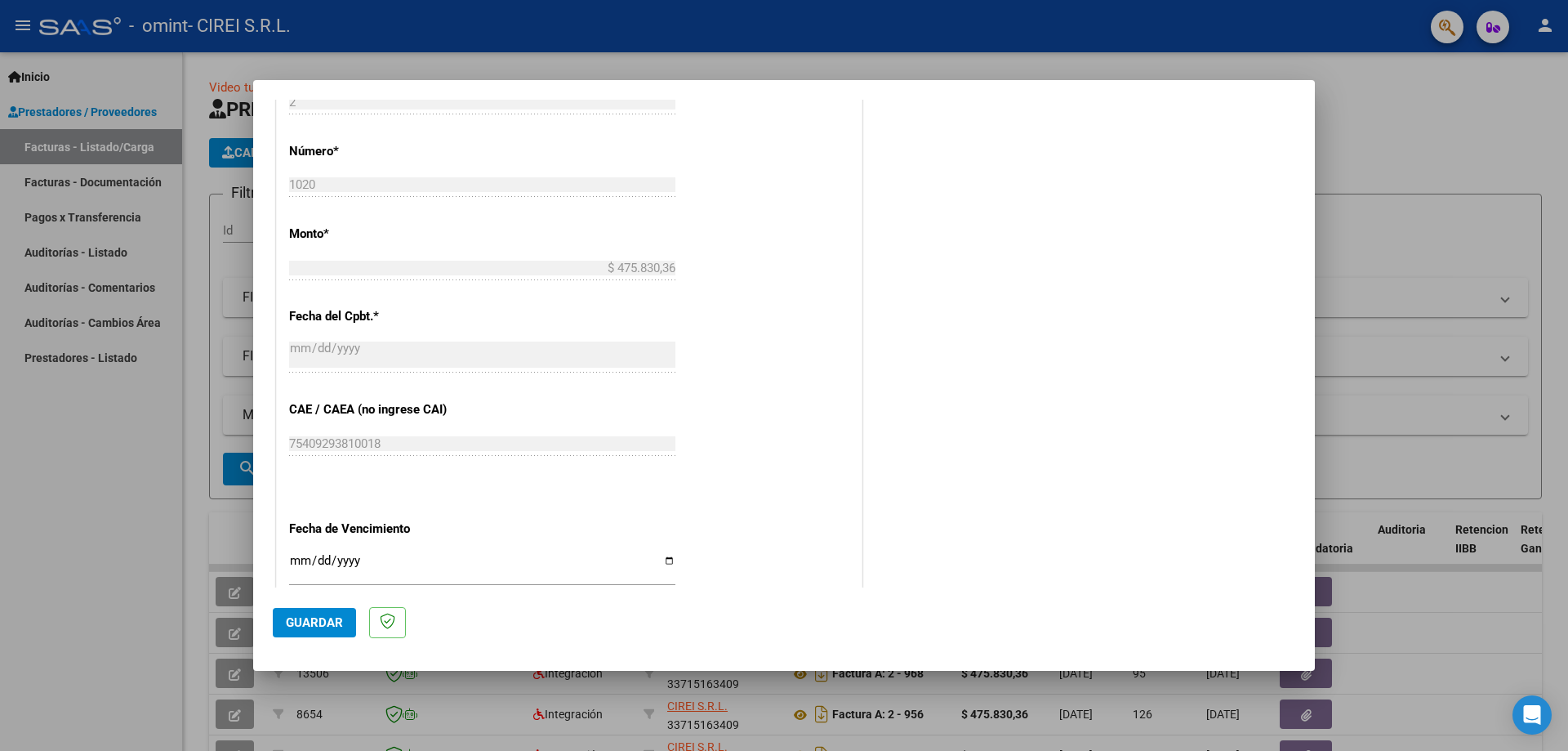
scroll to position [784, 0]
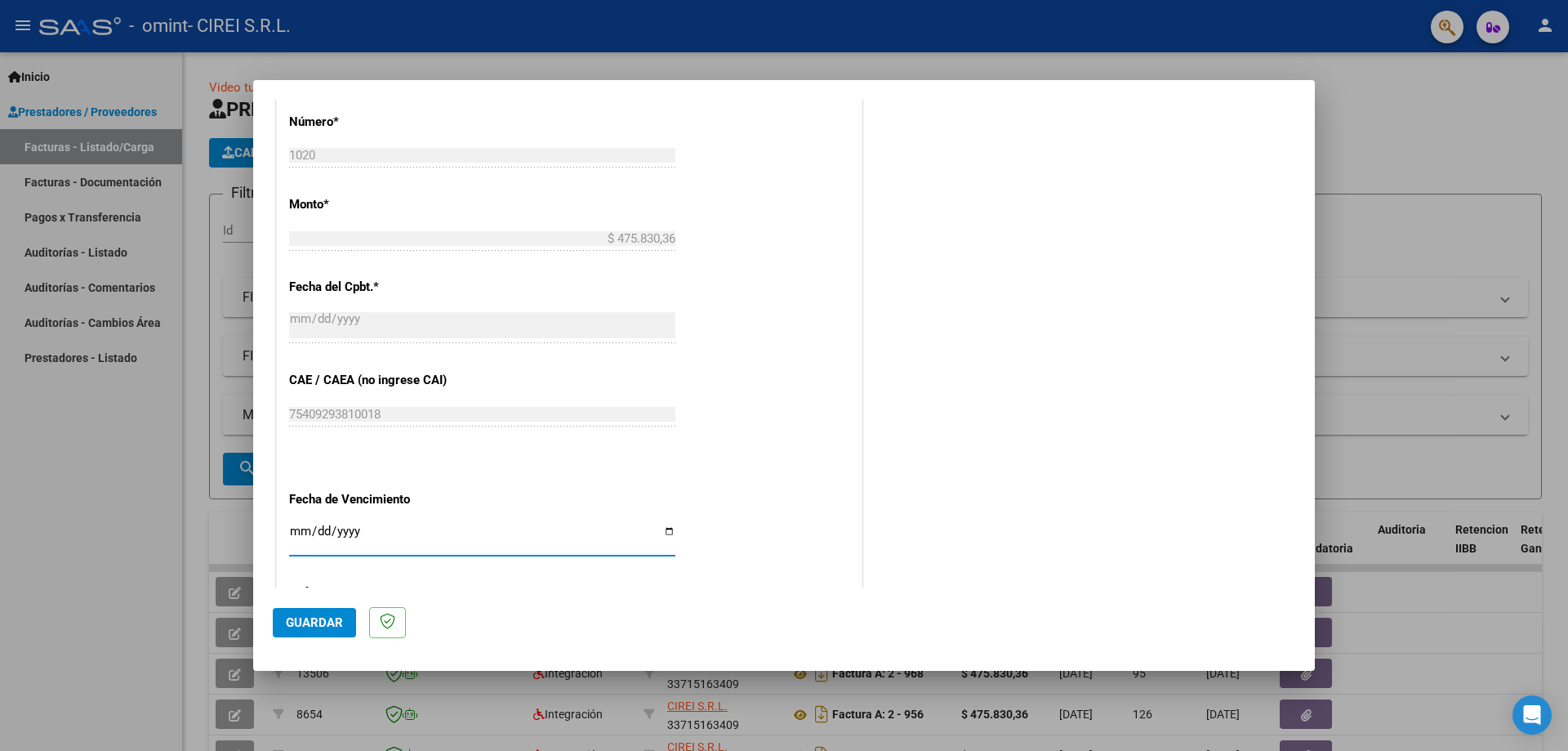
click at [661, 531] on input "Ingresar la fecha" at bounding box center [482, 537] width 387 height 27
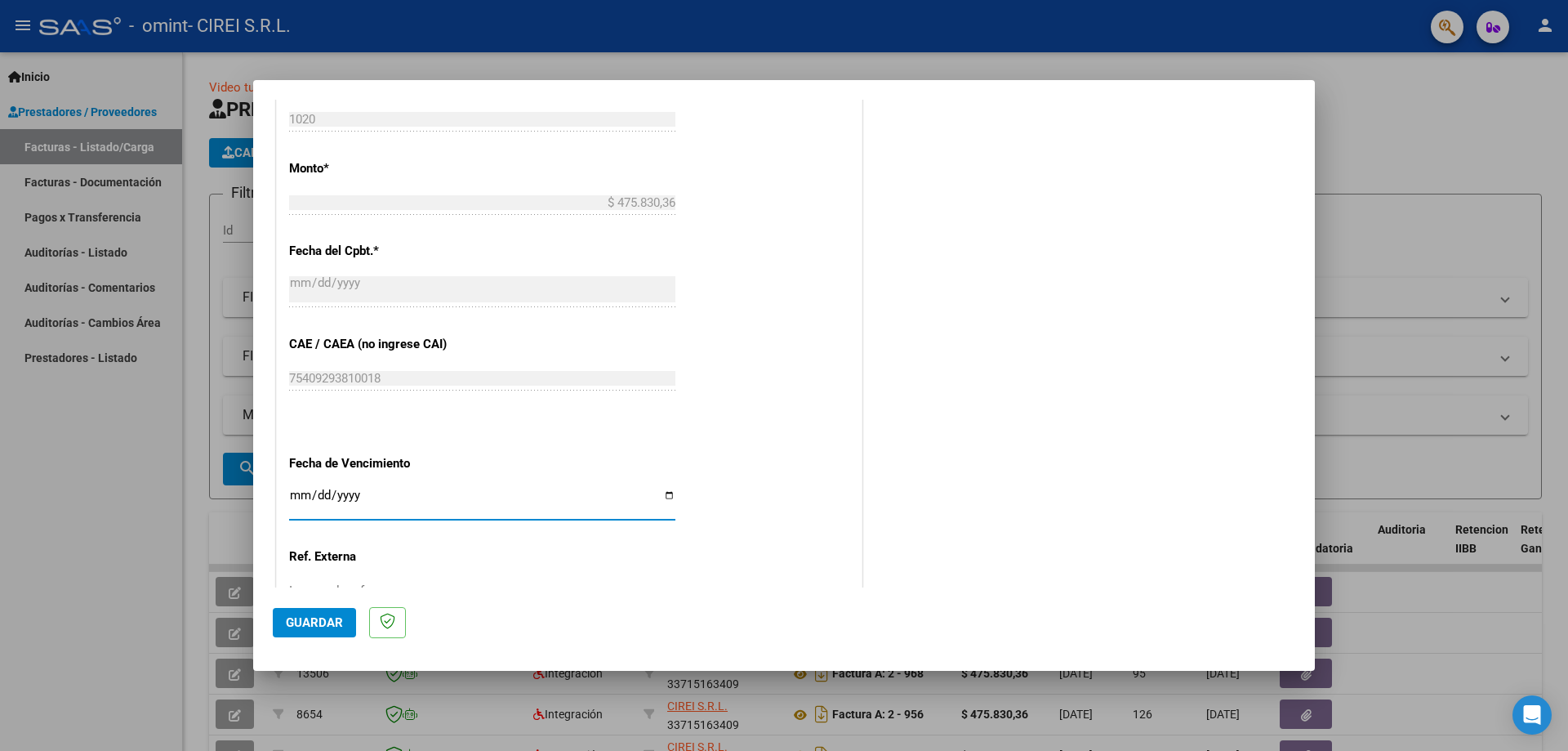
scroll to position [866, 0]
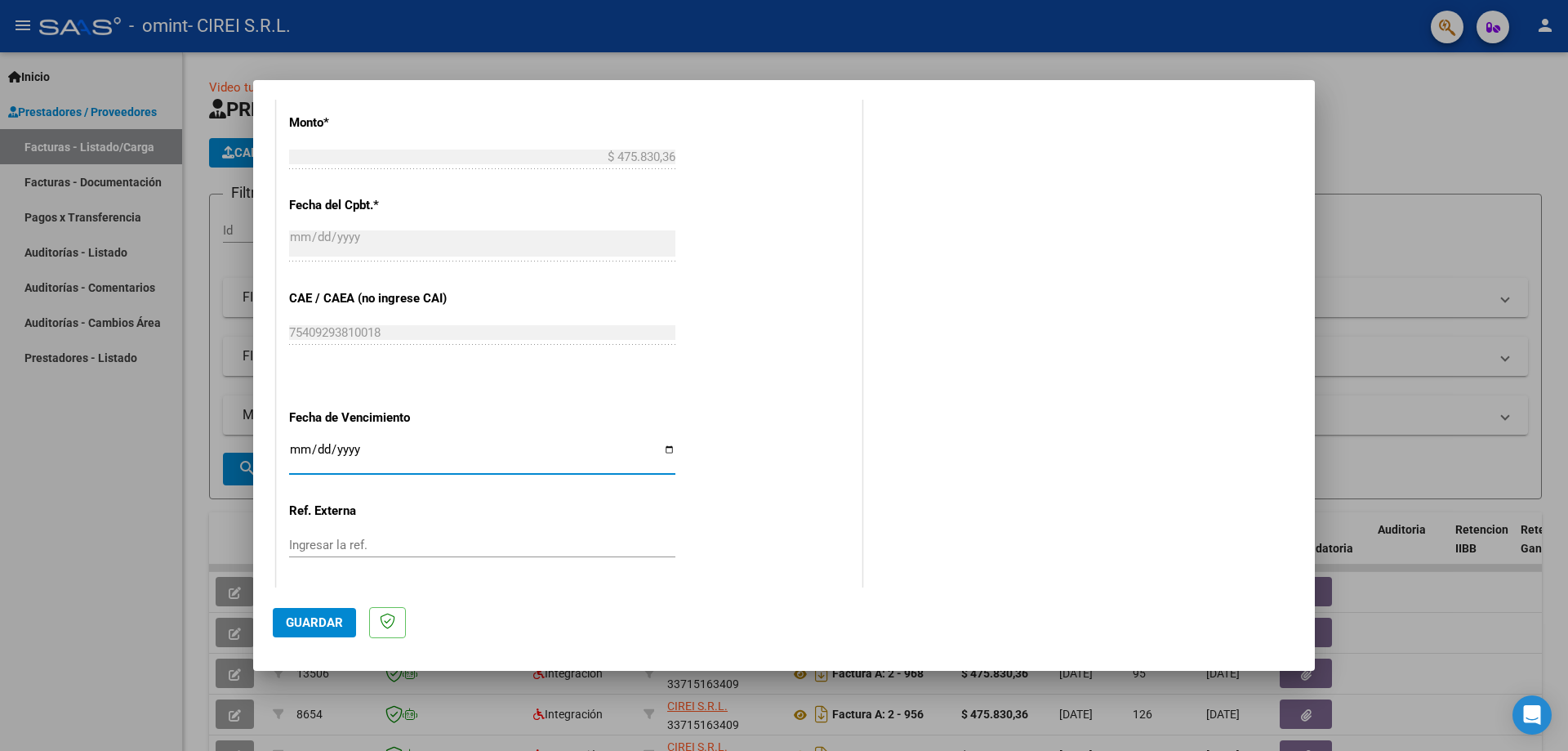
click at [668, 447] on input "Ingresar la fecha" at bounding box center [482, 456] width 387 height 27
type input "2025-10-12"
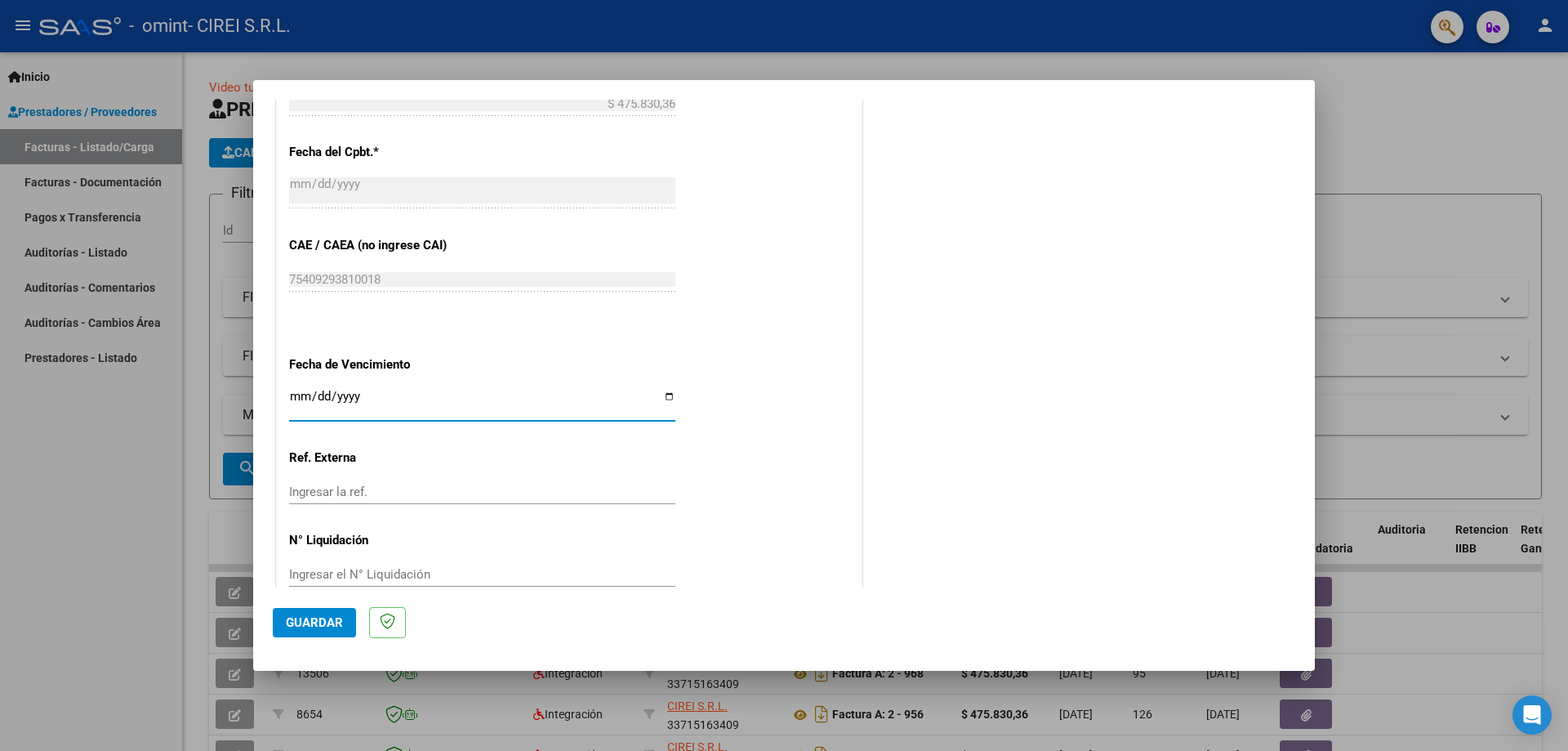
scroll to position [951, 0]
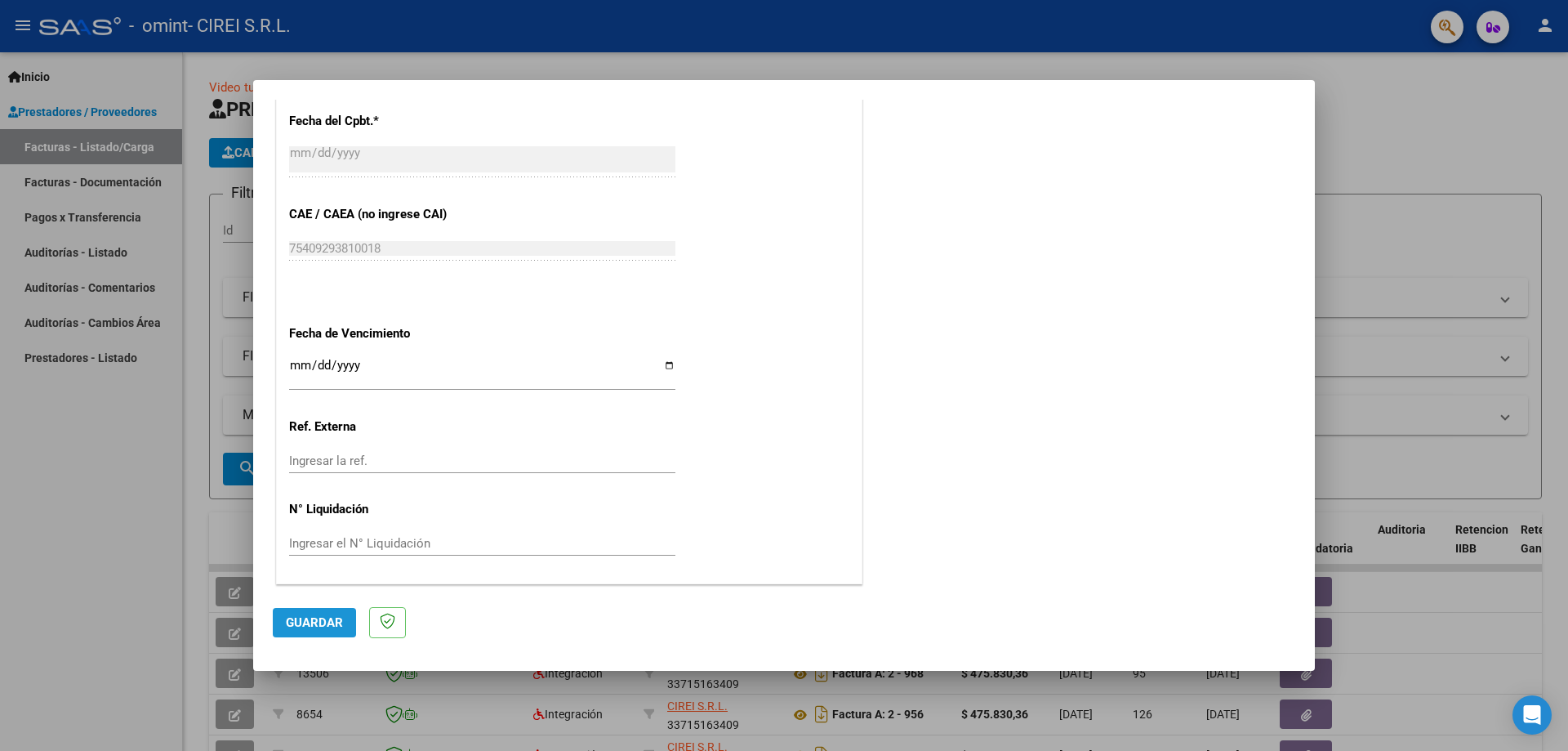
drag, startPoint x: 313, startPoint y: 627, endPoint x: 460, endPoint y: 577, distance: 155.3
click at [314, 627] on span "Guardar" at bounding box center [315, 622] width 57 height 15
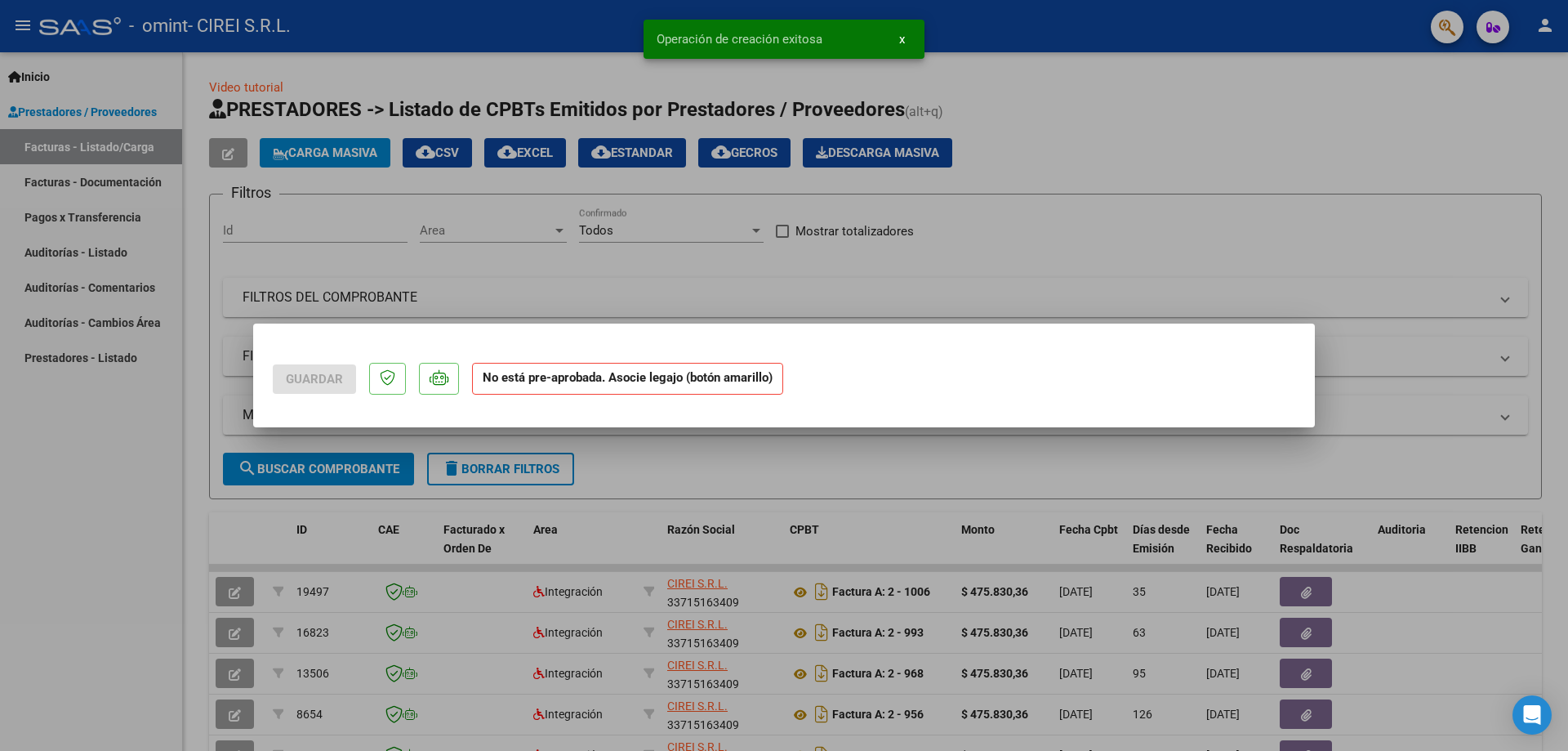
scroll to position [0, 0]
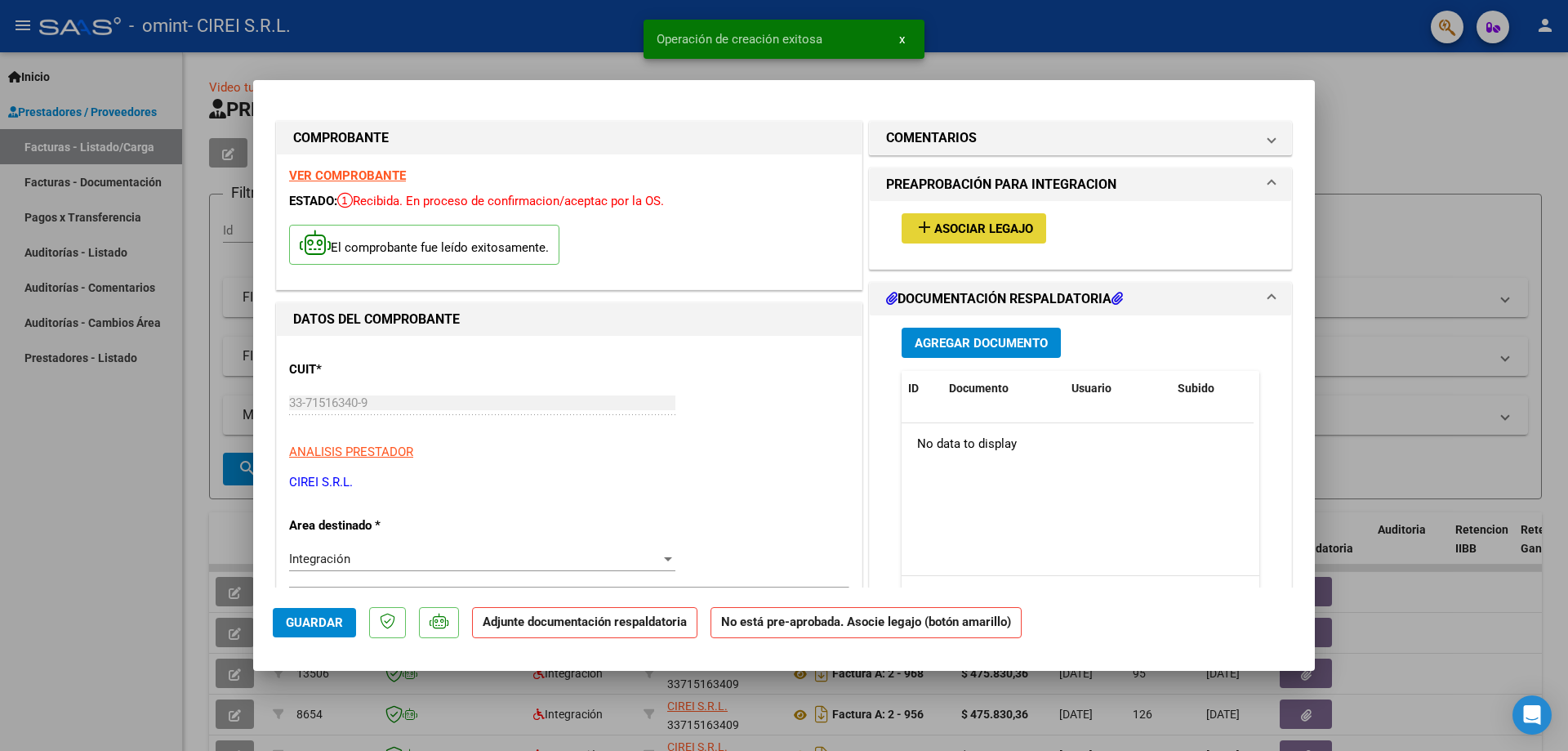
click at [988, 223] on span "Asociar Legajo" at bounding box center [984, 228] width 98 height 15
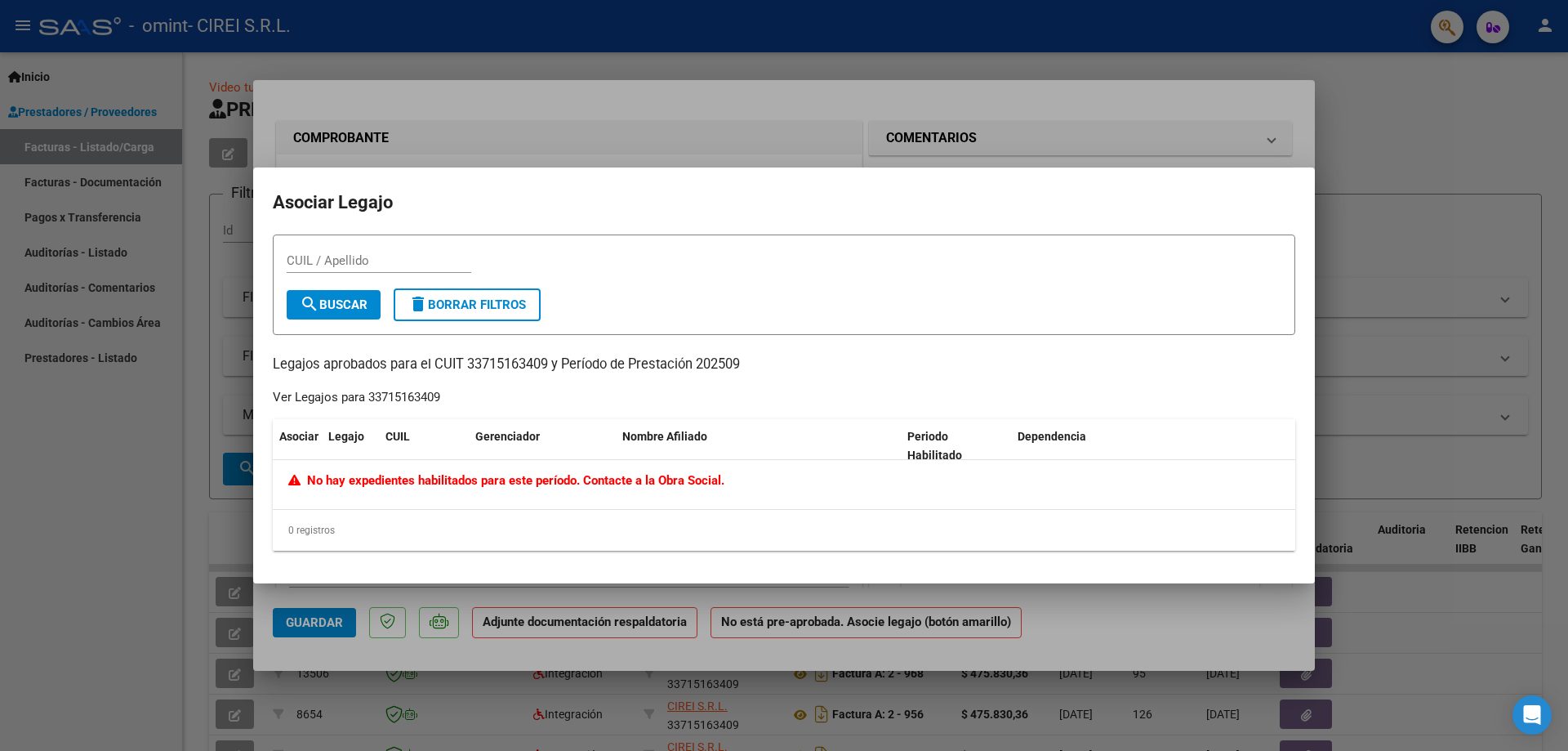
click at [96, 504] on div at bounding box center [784, 375] width 1568 height 751
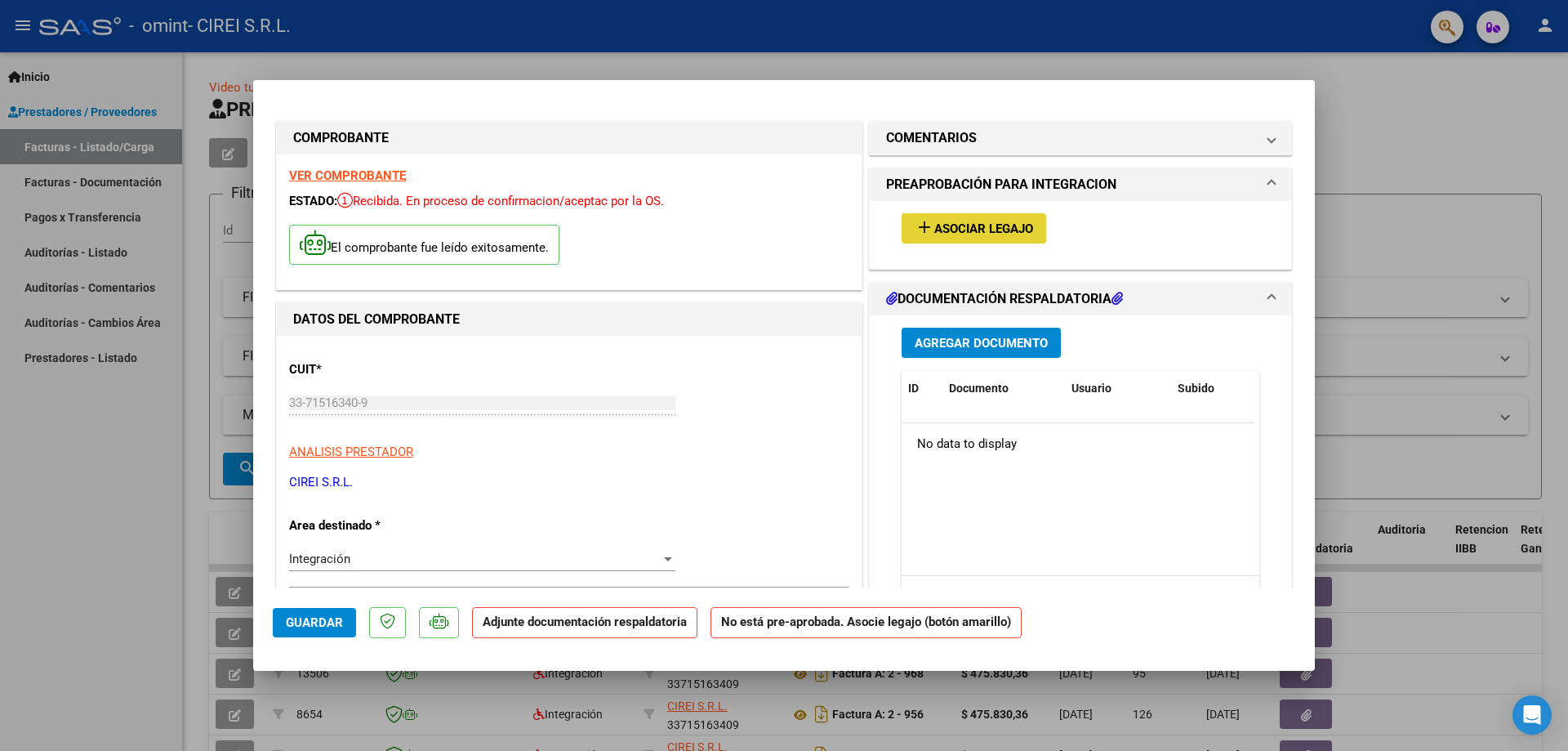
click at [923, 227] on mat-icon "add" at bounding box center [925, 227] width 20 height 20
